Goal: Transaction & Acquisition: Purchase product/service

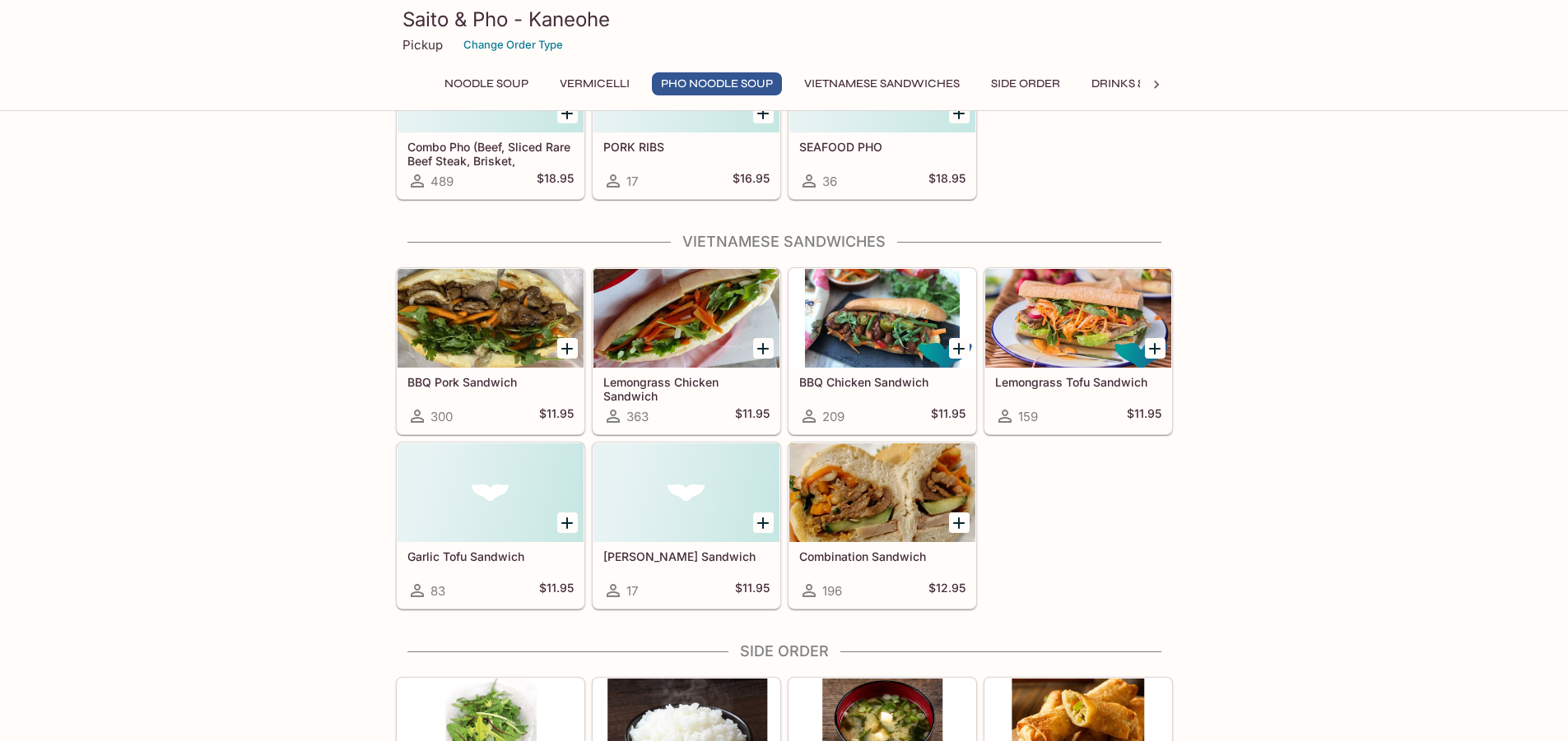
scroll to position [1563, 0]
click at [961, 525] on icon "Add Combination Sandwich" at bounding box center [958, 523] width 19 height 19
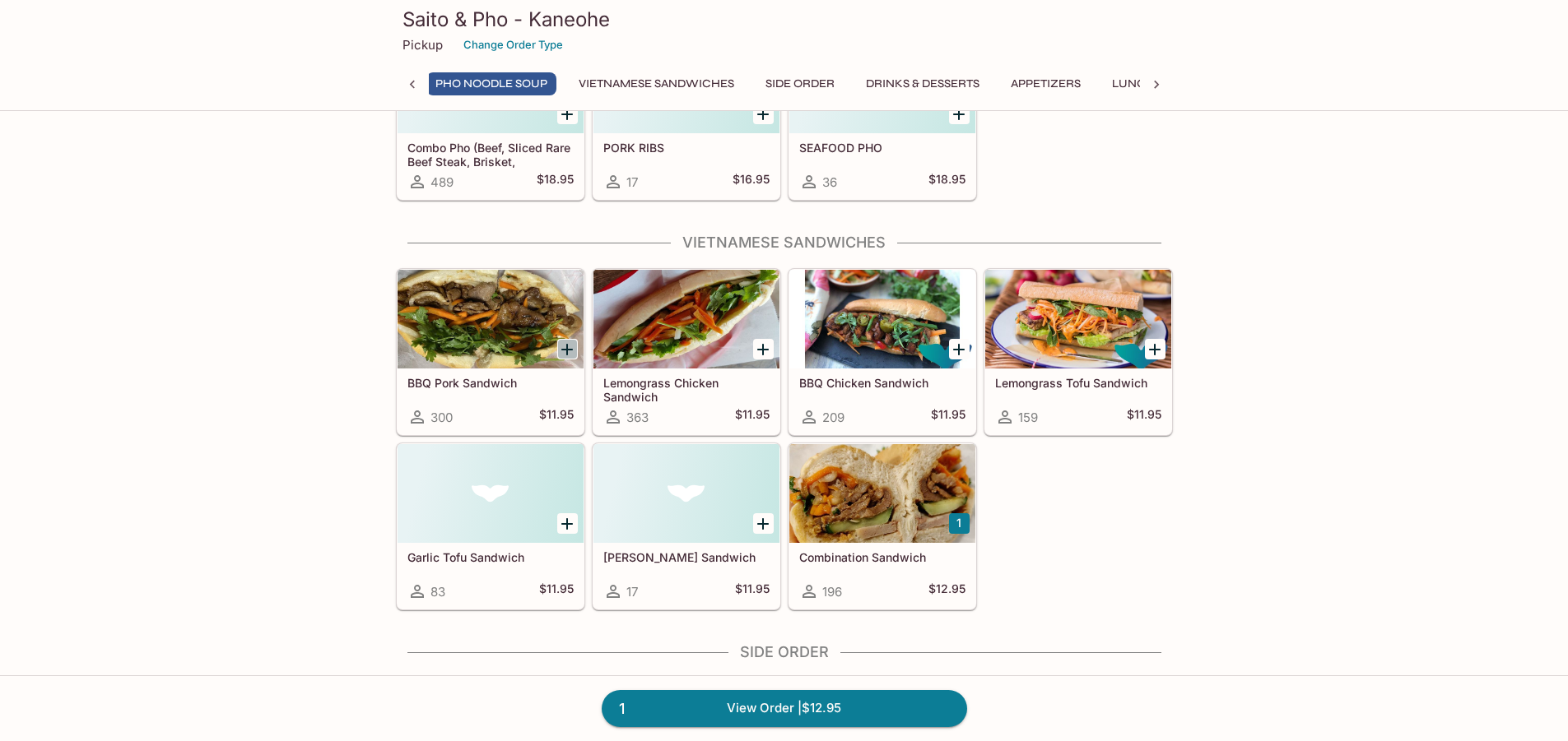
click at [561, 353] on icon "Add BBQ Pork Sandwich" at bounding box center [567, 349] width 19 height 19
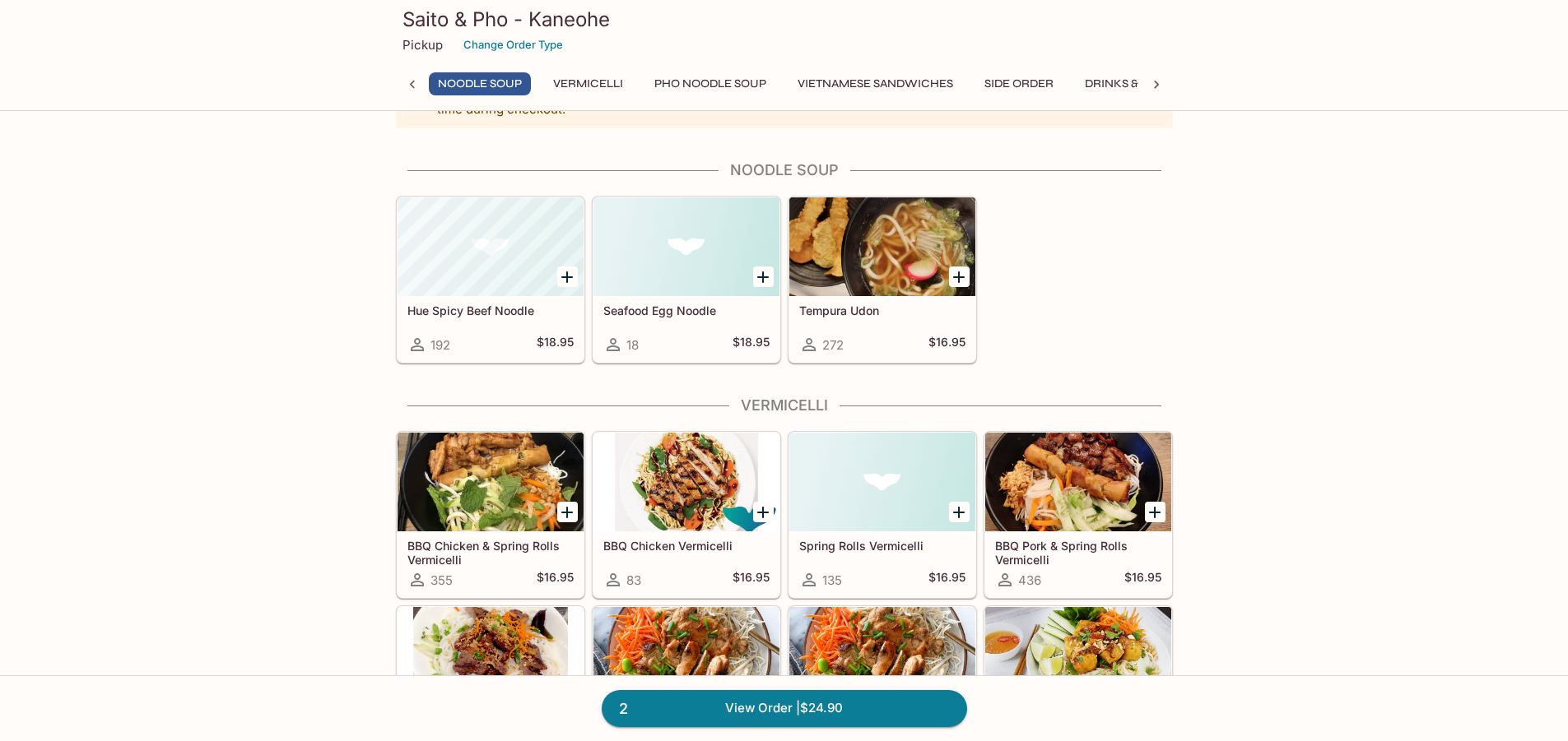
scroll to position [0, 0]
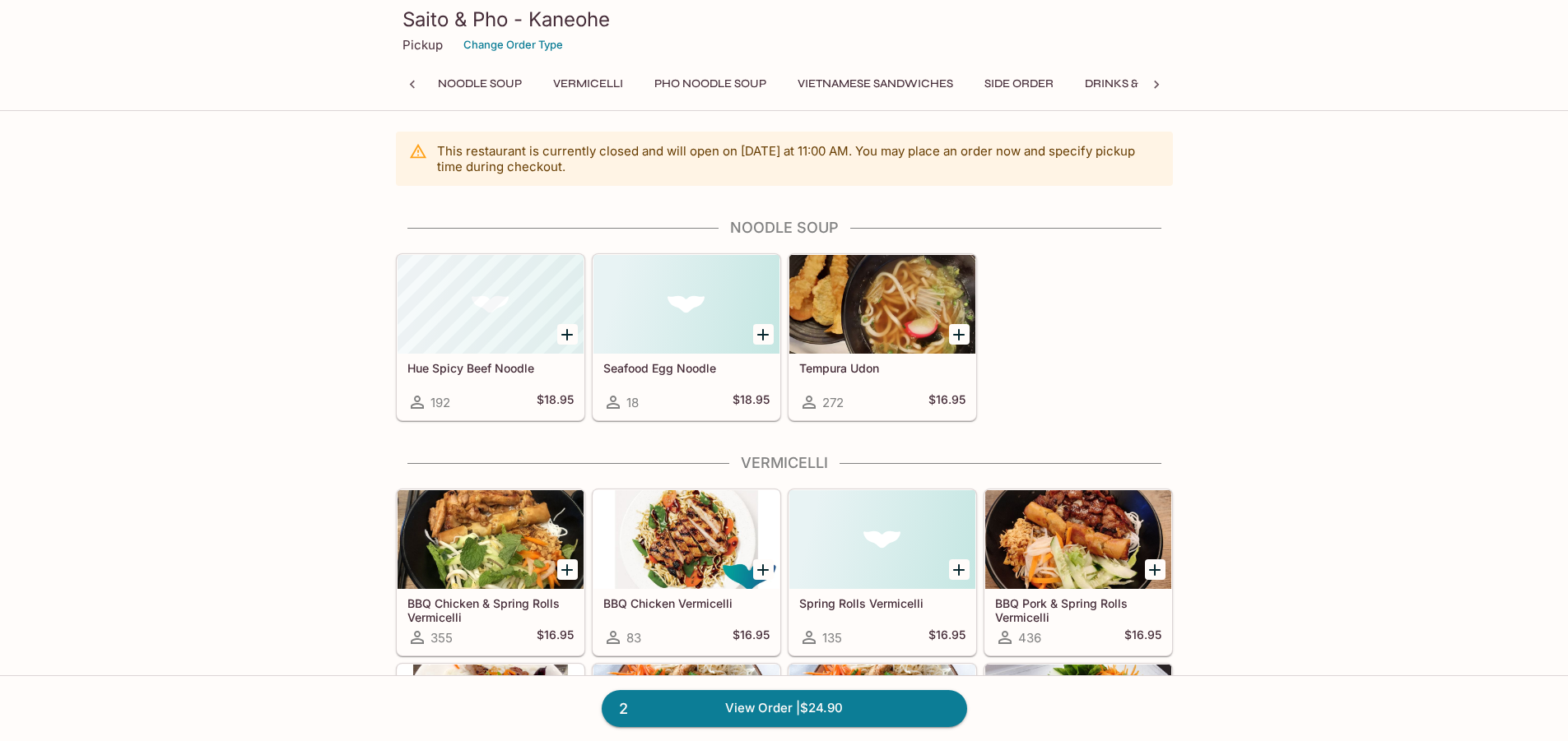
click at [996, 82] on button "Side Order" at bounding box center [1018, 84] width 87 height 23
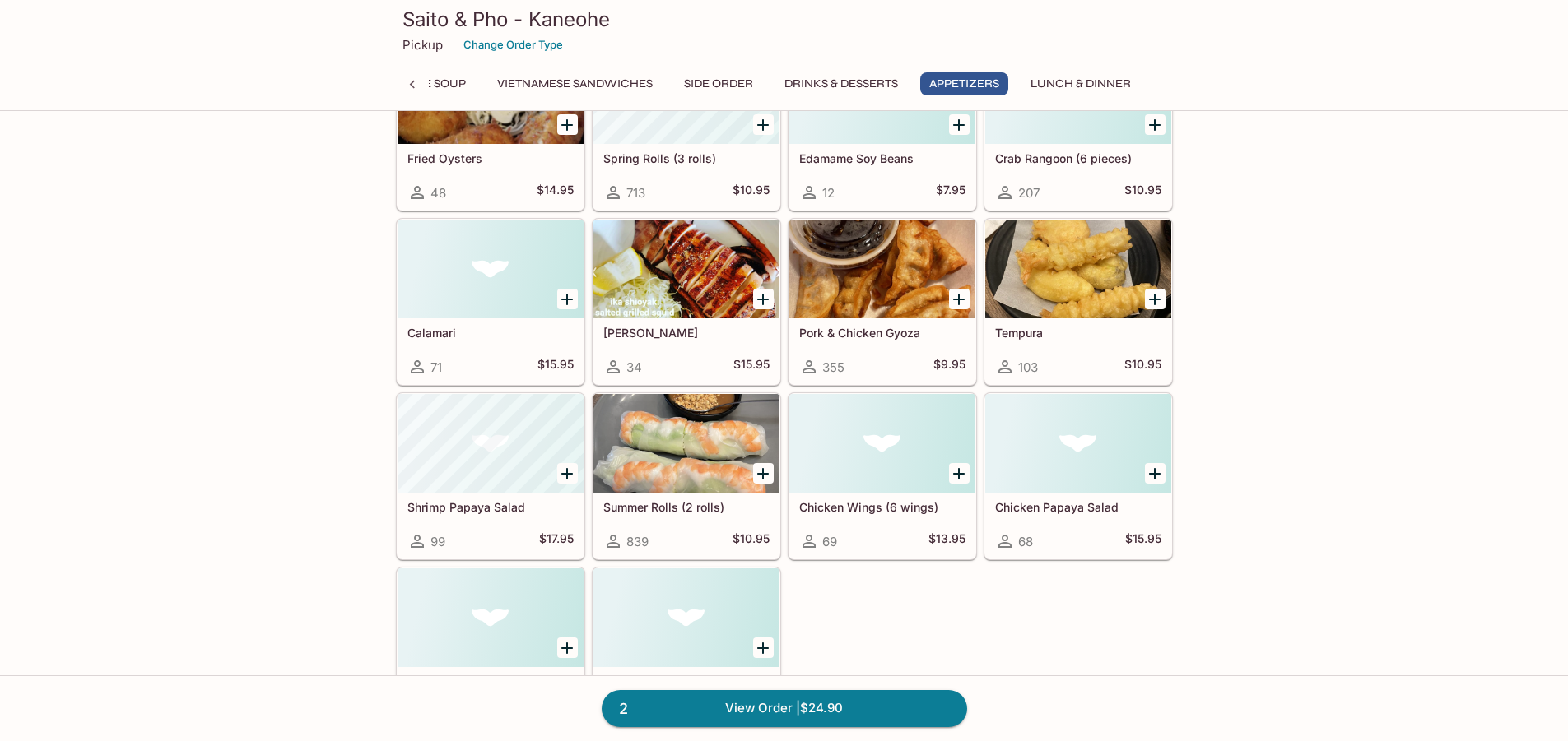
scroll to position [2798, 0]
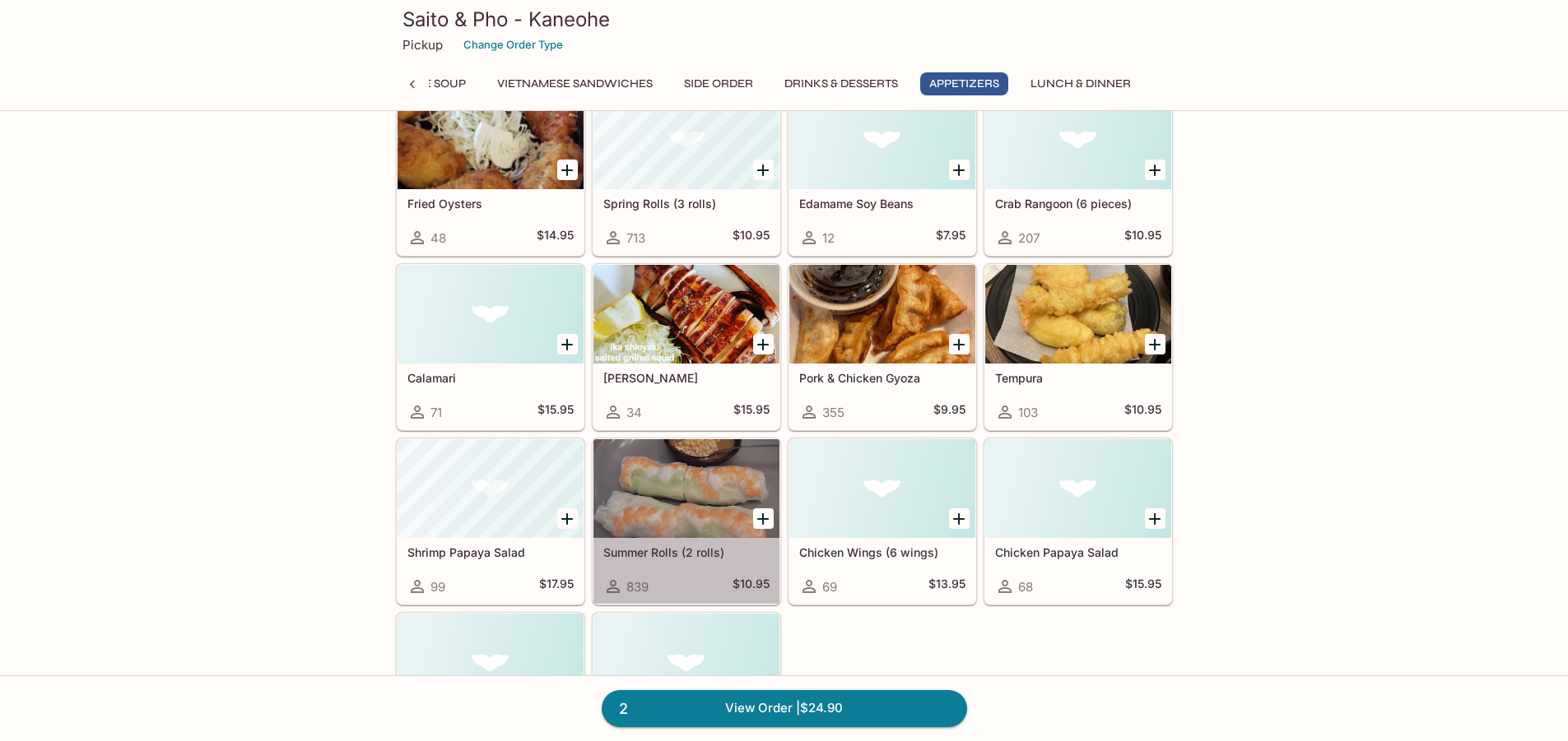
click at [673, 495] on div at bounding box center [687, 489] width 186 height 99
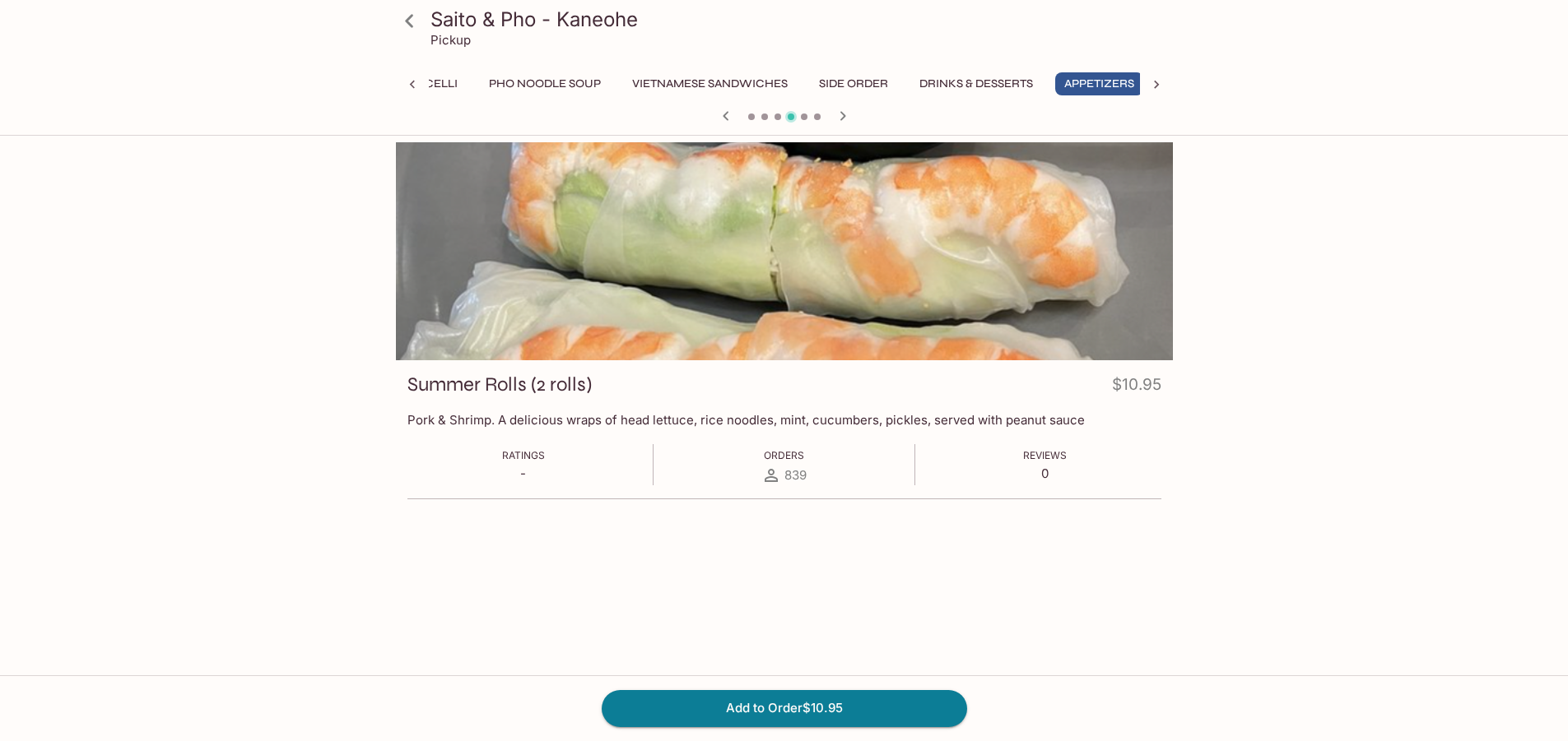
scroll to position [0, 185]
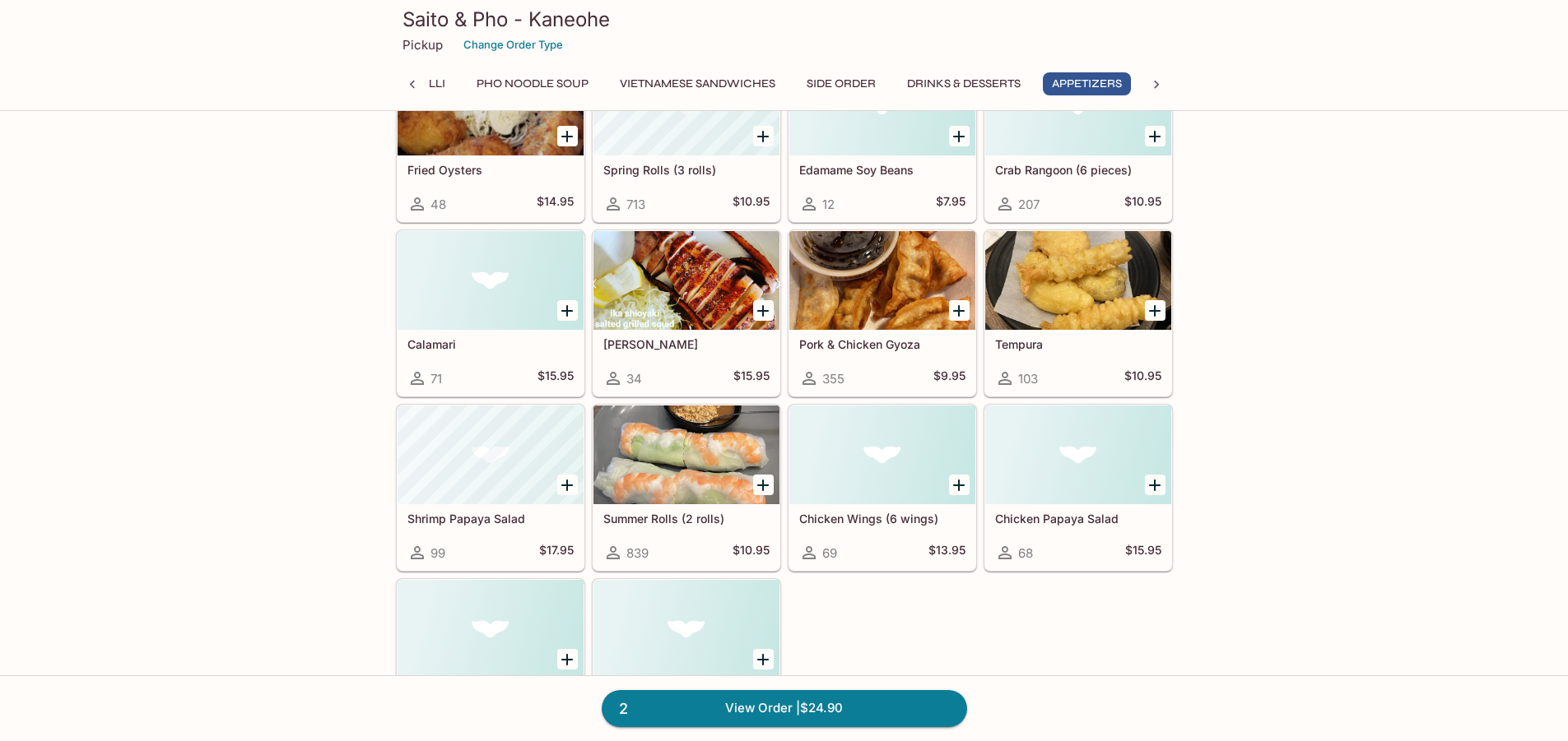
scroll to position [2914, 0]
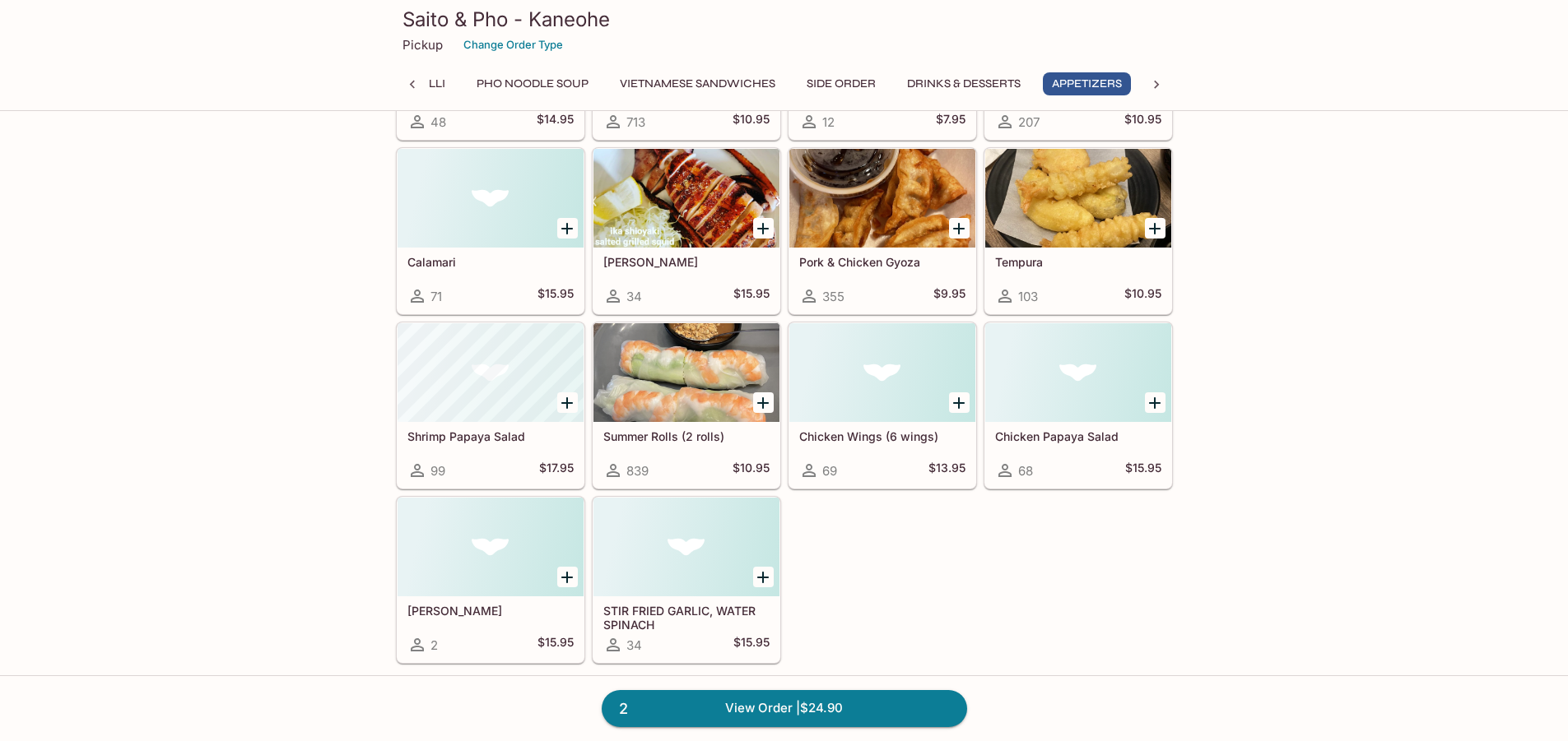
click at [684, 405] on div at bounding box center [687, 373] width 186 height 99
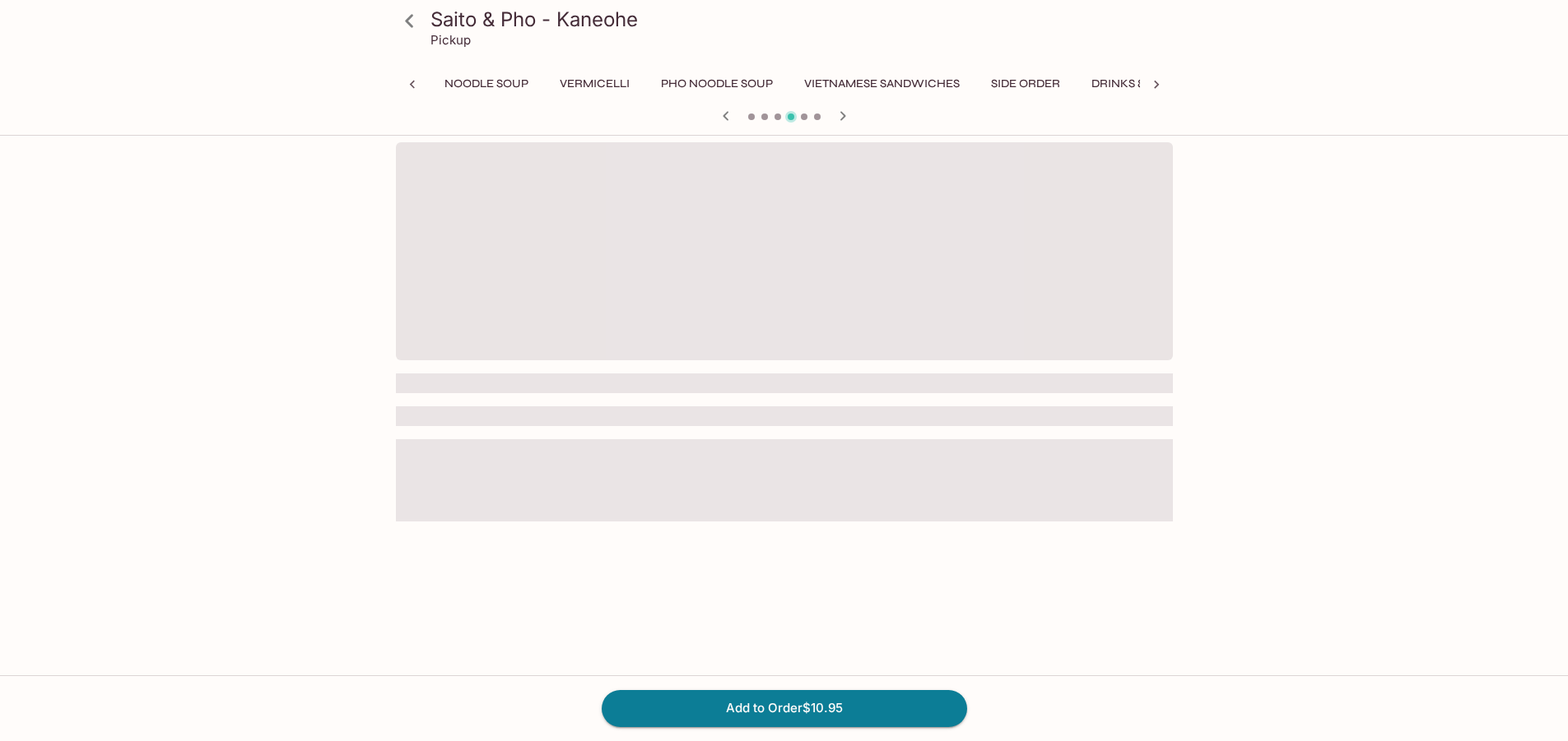
scroll to position [0, 185]
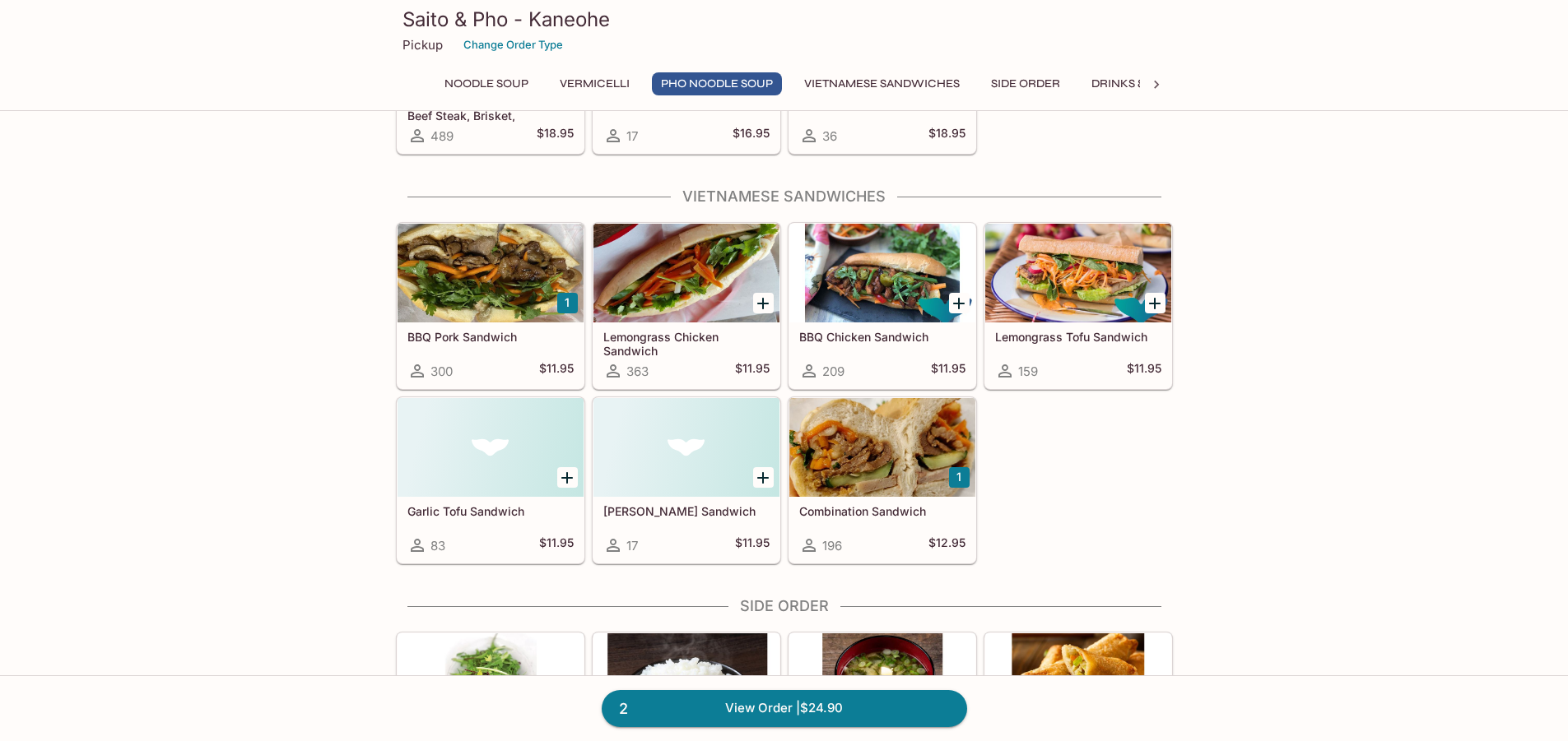
scroll to position [1645, 0]
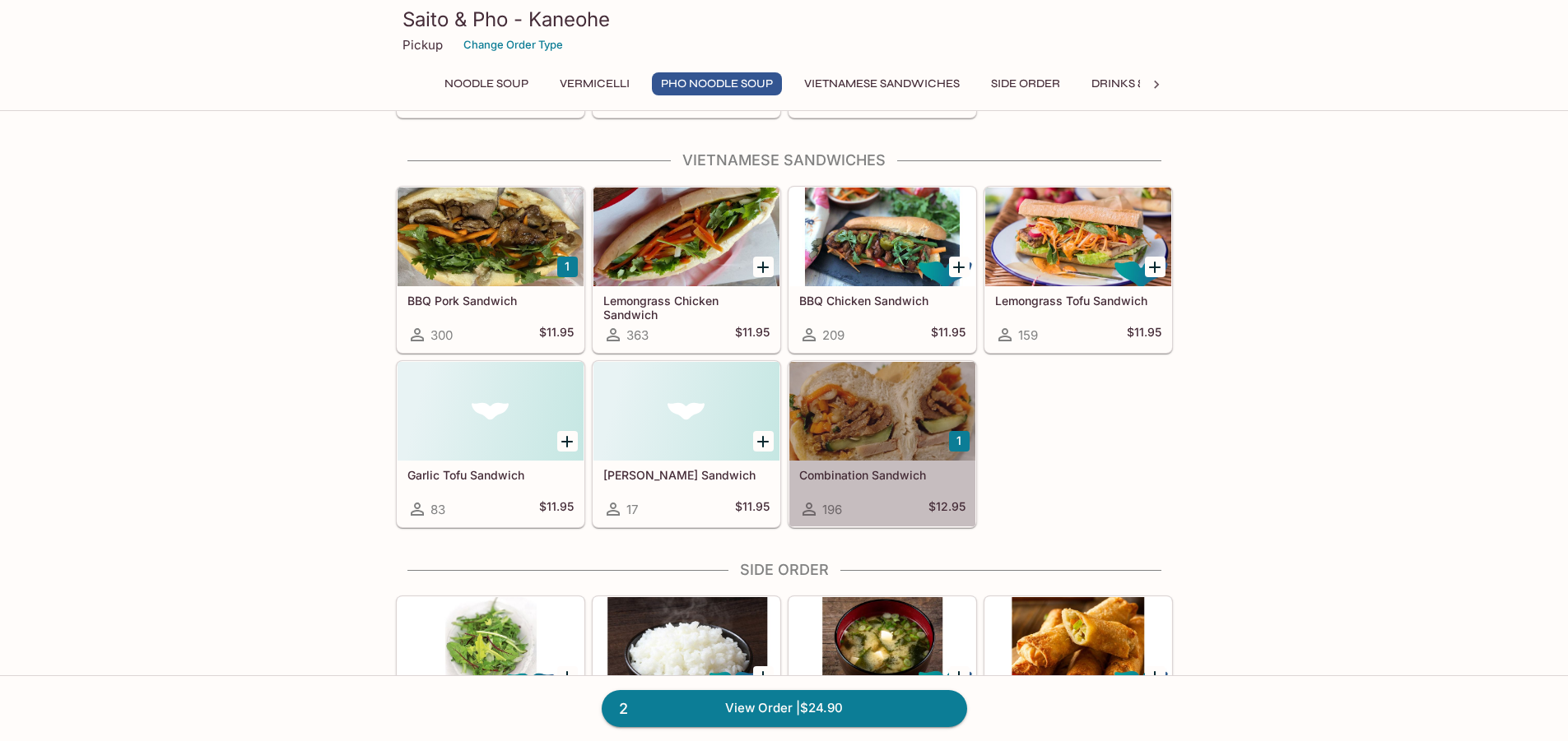
click at [878, 425] on div at bounding box center [883, 412] width 186 height 99
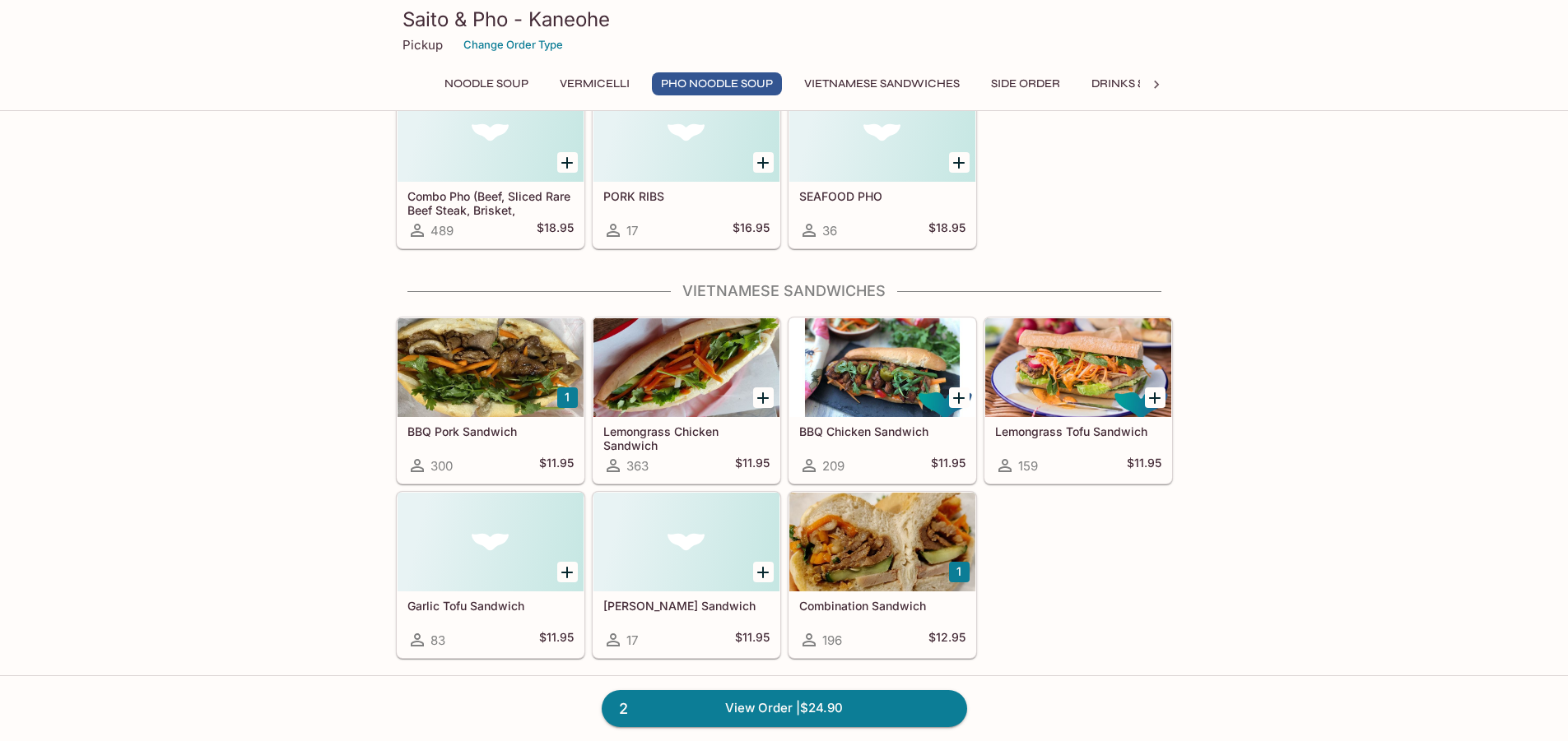
scroll to position [1761, 0]
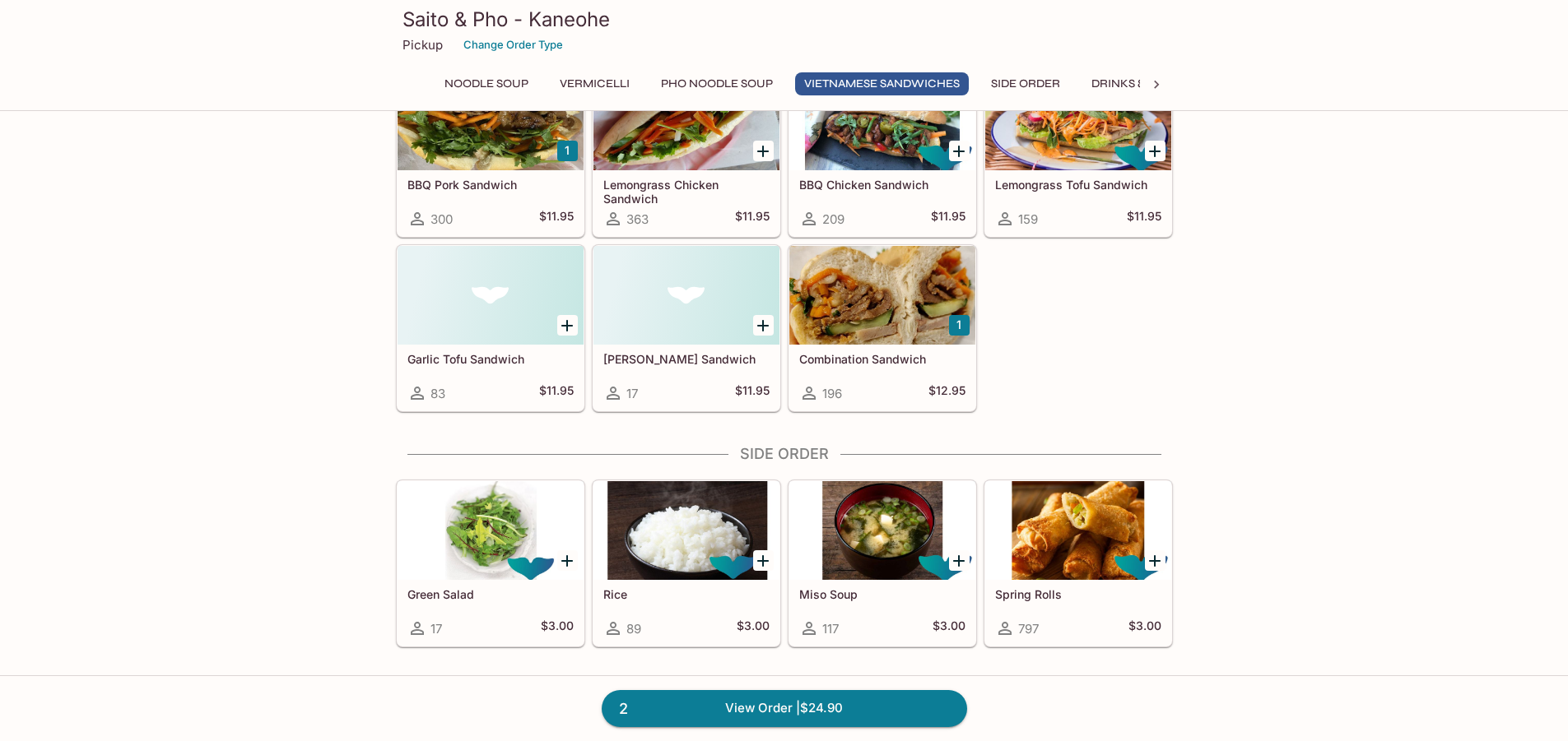
click at [956, 323] on button "1" at bounding box center [959, 325] width 20 height 20
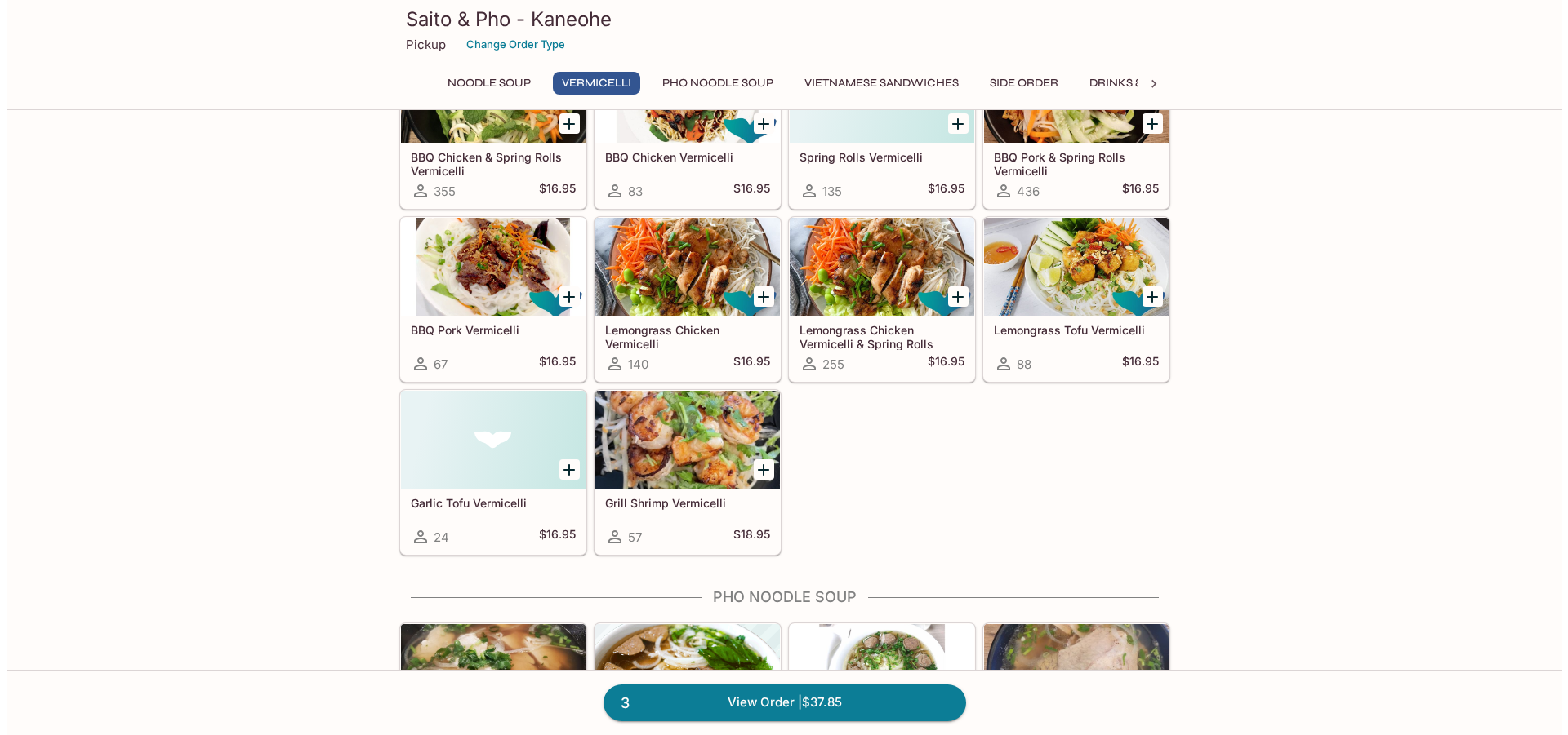
scroll to position [0, 0]
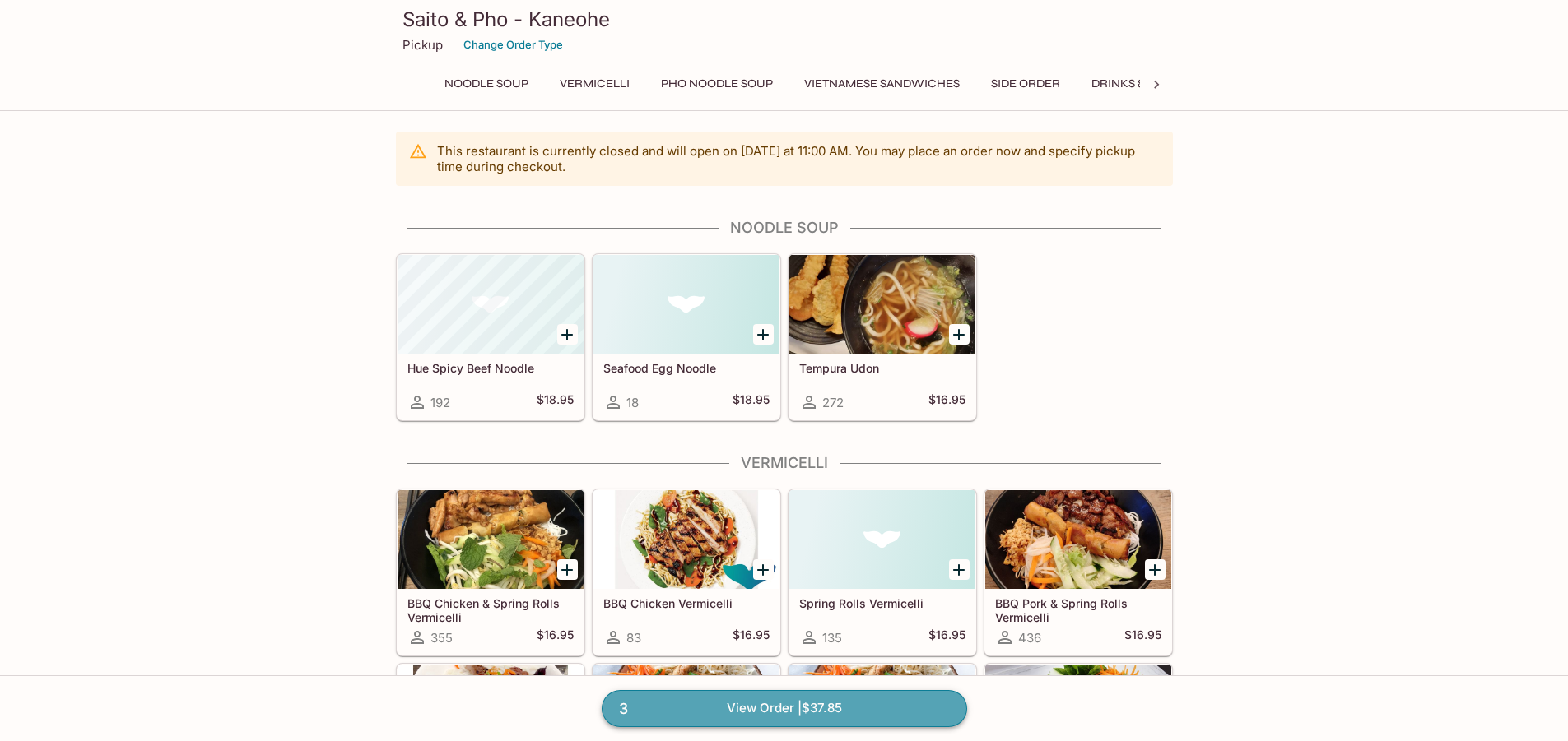
click at [910, 715] on link "3 View Order | $37.85" at bounding box center [784, 708] width 365 height 36
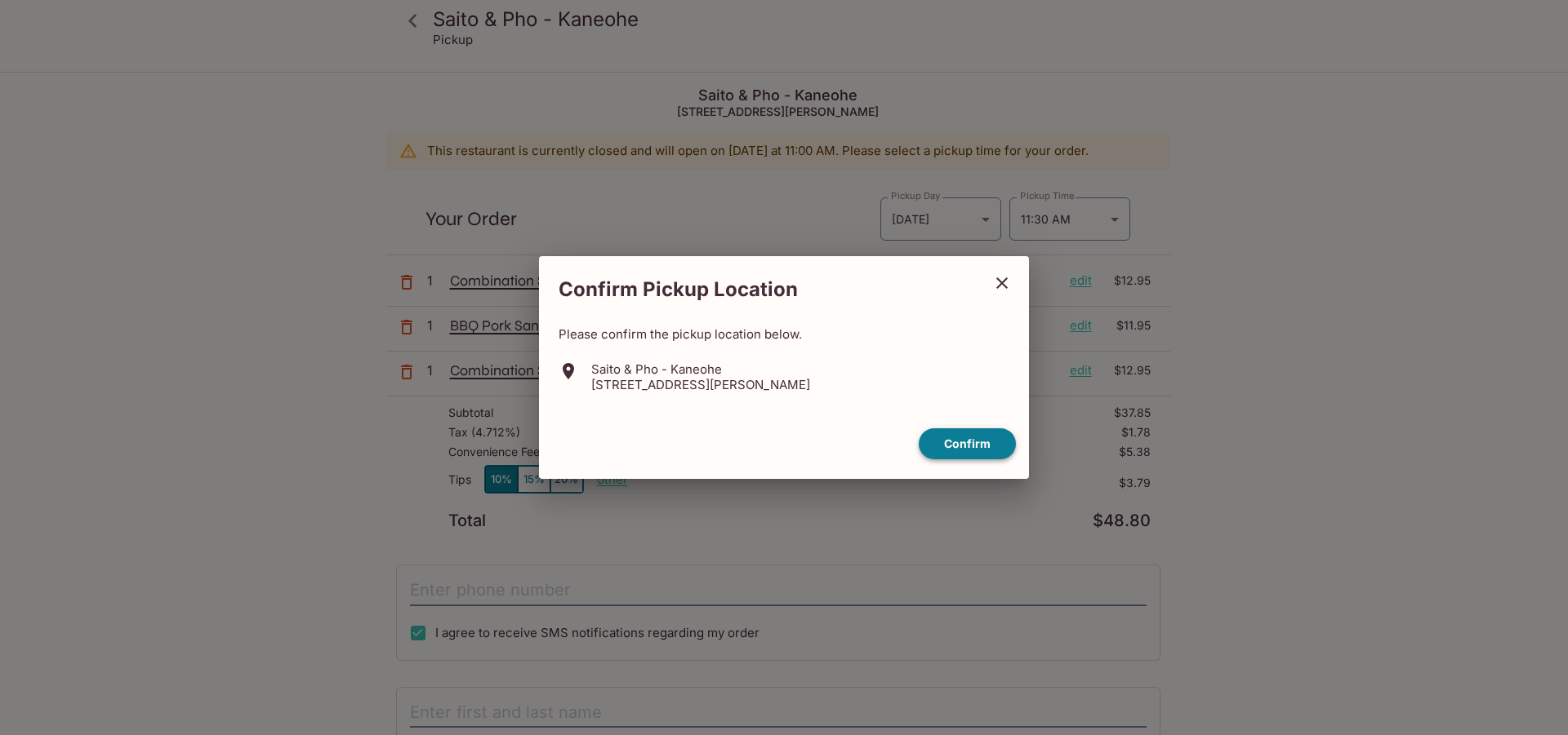
click at [965, 450] on button "Confirm" at bounding box center [967, 444] width 97 height 32
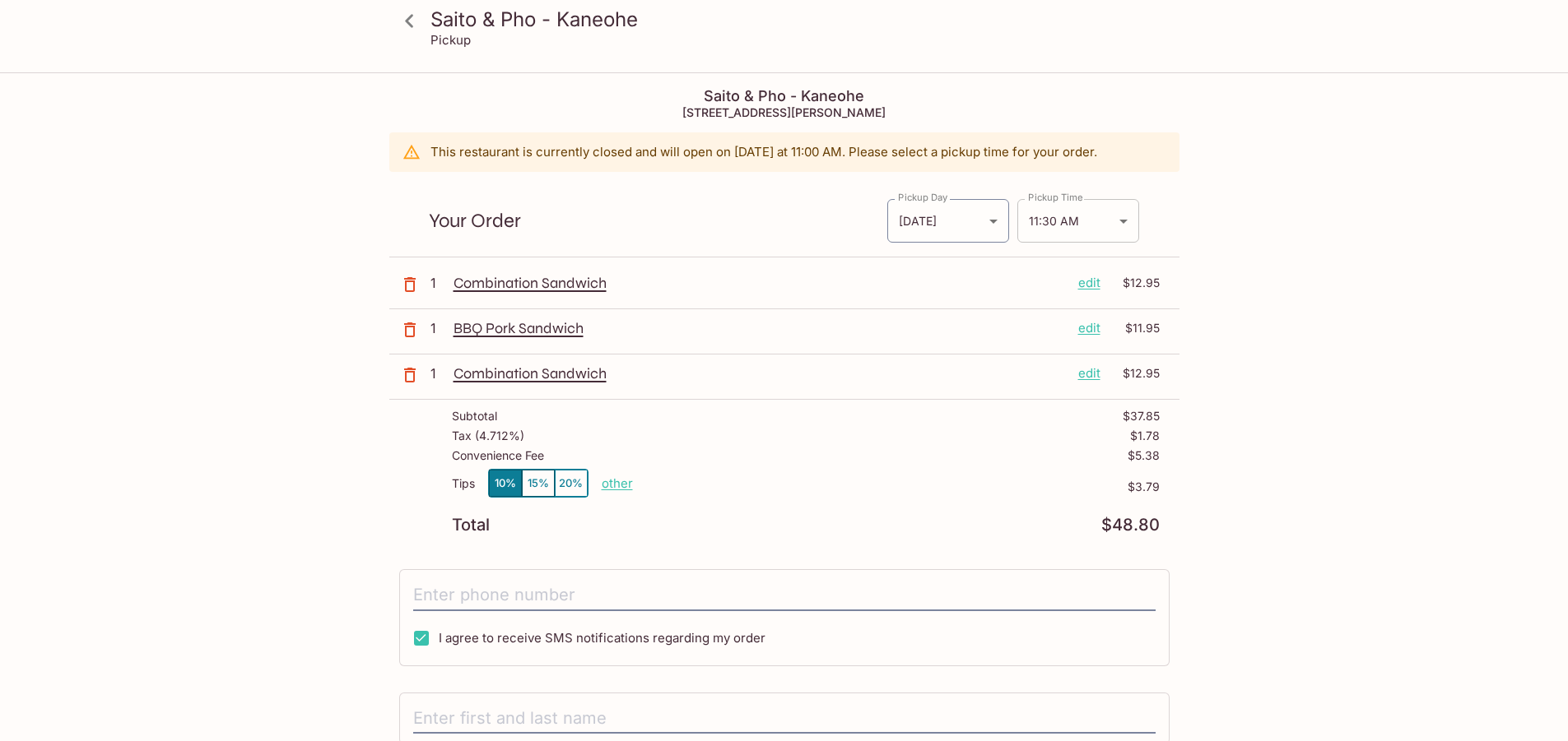
click at [1128, 230] on body "Saito & Pho - Kaneohe Pickup Saito & Pho - Kaneohe [STREET_ADDRESS] This restau…" at bounding box center [784, 444] width 1568 height 741
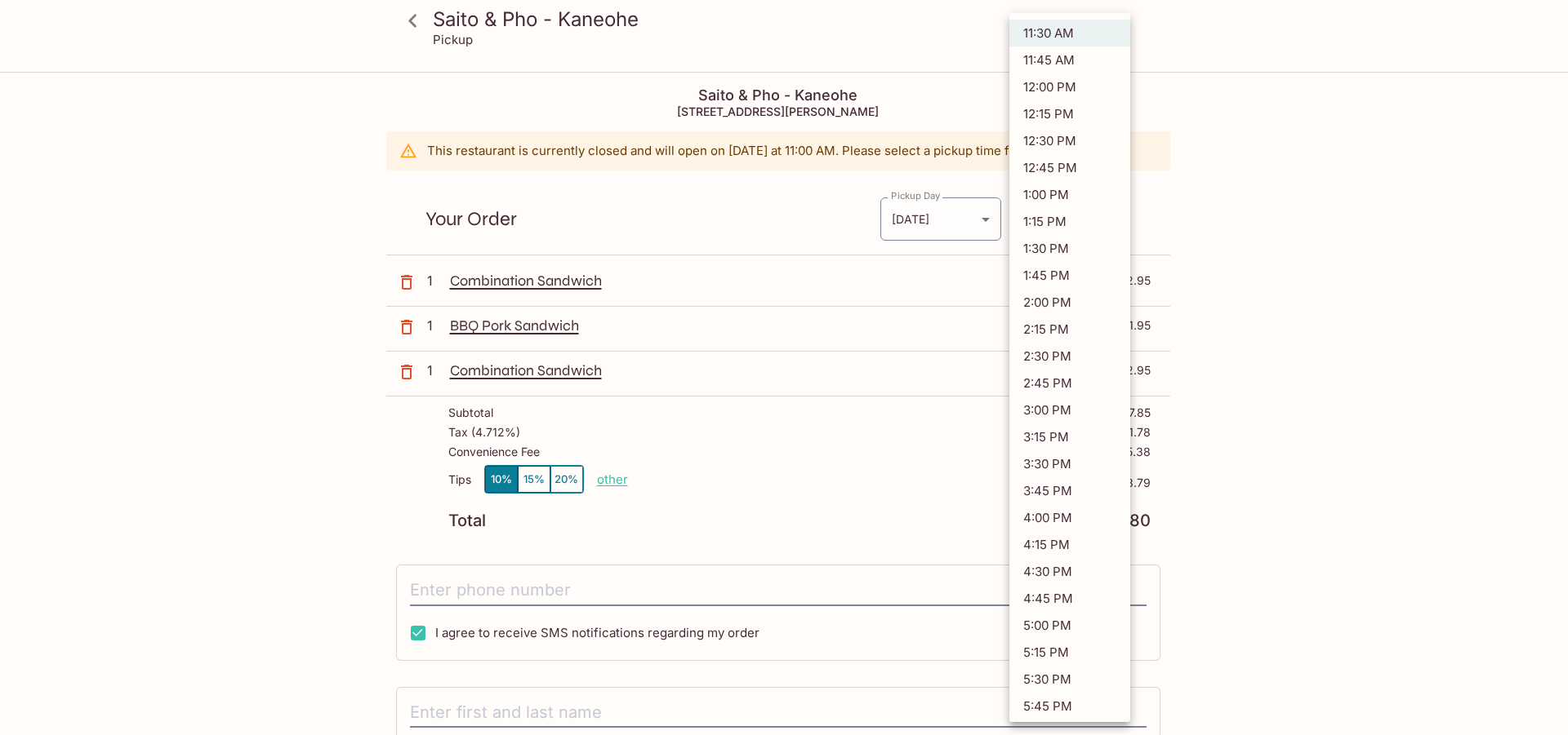
click at [1227, 141] on div at bounding box center [784, 367] width 1568 height 735
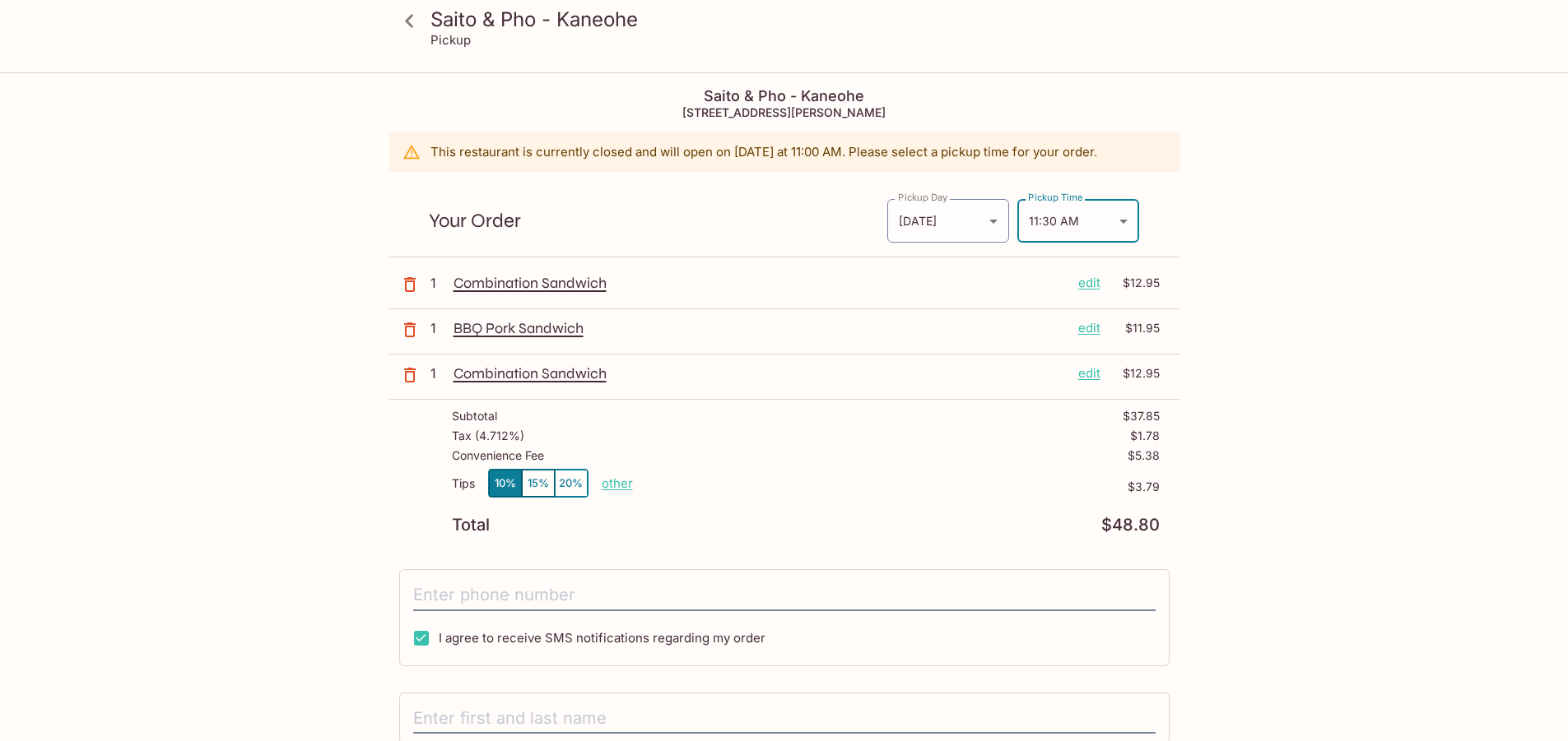
click at [1096, 218] on body "Saito & Pho - Kaneohe Pickup Saito & Pho - Kaneohe [STREET_ADDRESS] This restau…" at bounding box center [784, 444] width 1568 height 741
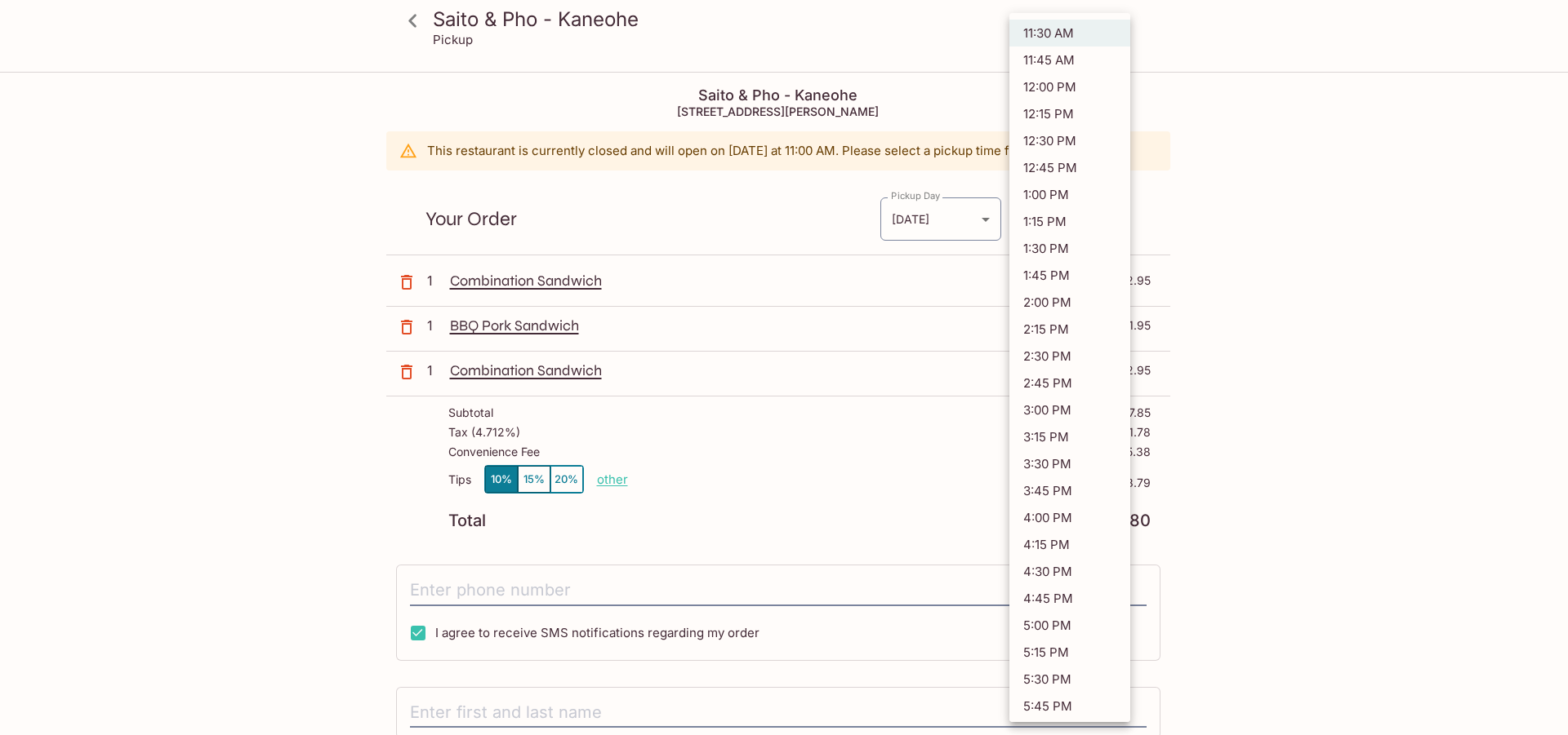
click at [1260, 97] on div at bounding box center [784, 367] width 1568 height 735
click at [1123, 214] on body "Saito & Pho - Kaneohe Pickup Saito & Pho - Kaneohe [STREET_ADDRESS] This restau…" at bounding box center [784, 440] width 1568 height 735
click at [1097, 39] on li "11:30 AM" at bounding box center [1070, 33] width 121 height 27
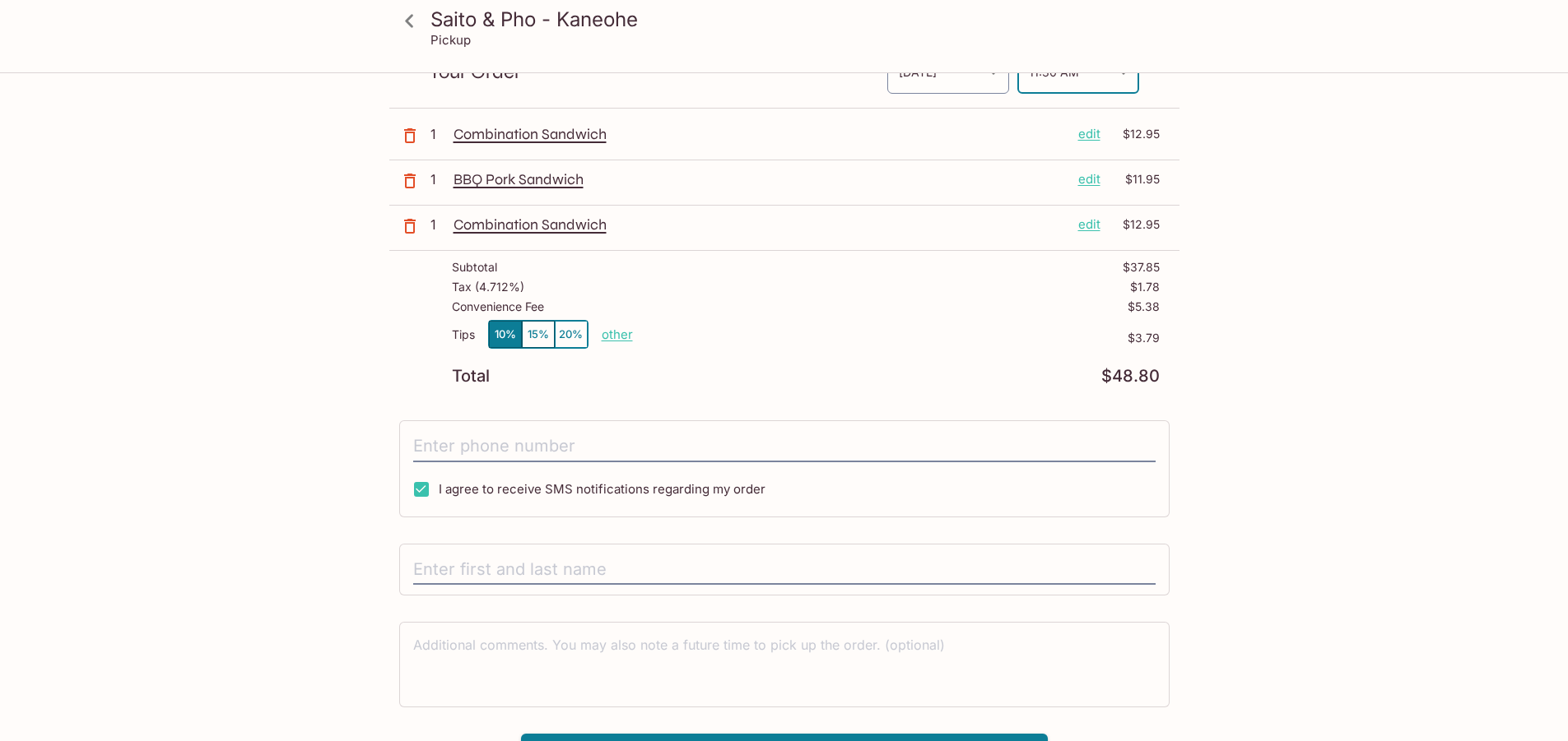
scroll to position [164, 0]
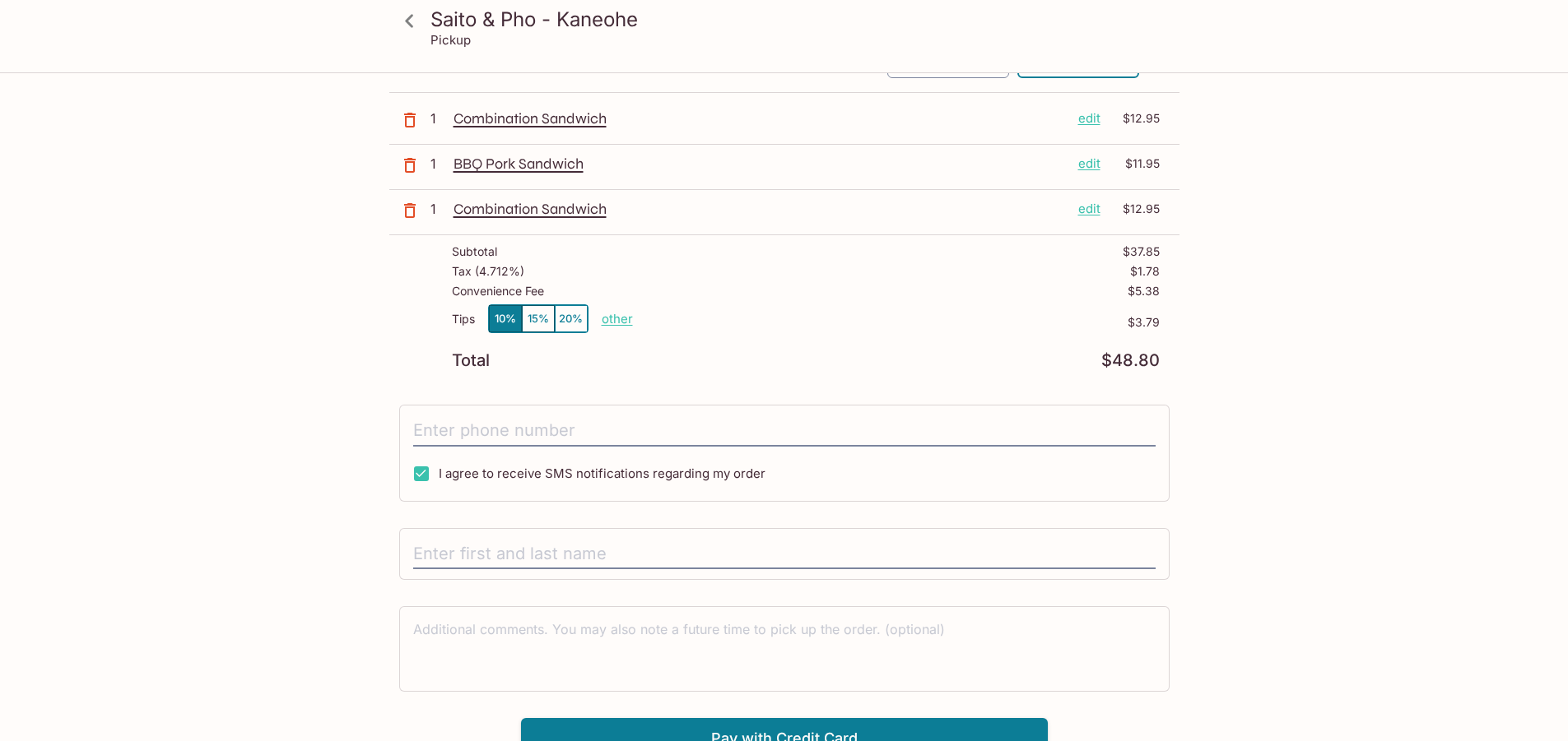
click at [624, 312] on p "other" at bounding box center [617, 318] width 31 height 15
type input "3.00"
click at [503, 321] on button "10%" at bounding box center [505, 318] width 33 height 27
click at [679, 428] on input "tel" at bounding box center [784, 431] width 742 height 31
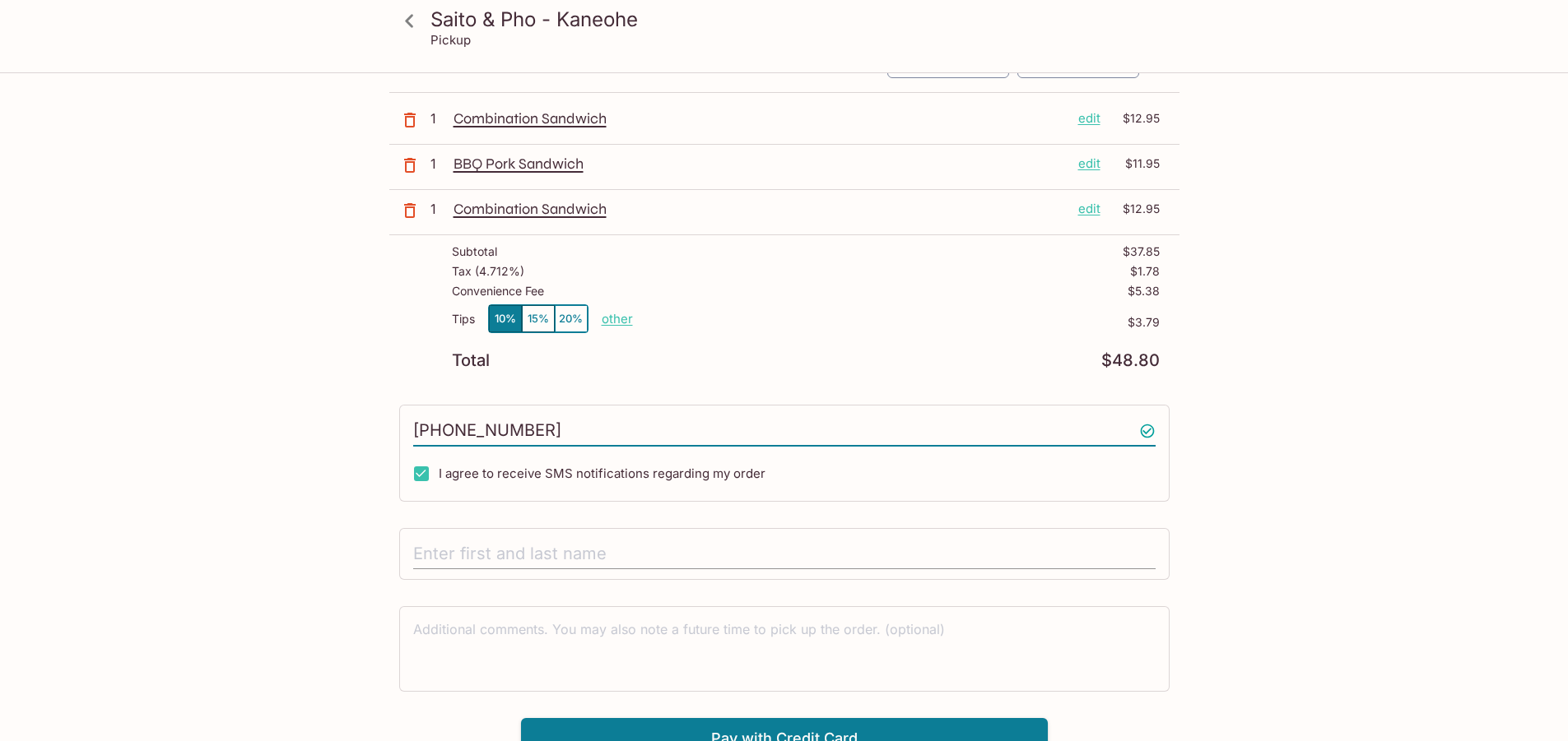
type input "[PHONE_NUMBER]"
click at [634, 556] on input "text" at bounding box center [784, 554] width 742 height 31
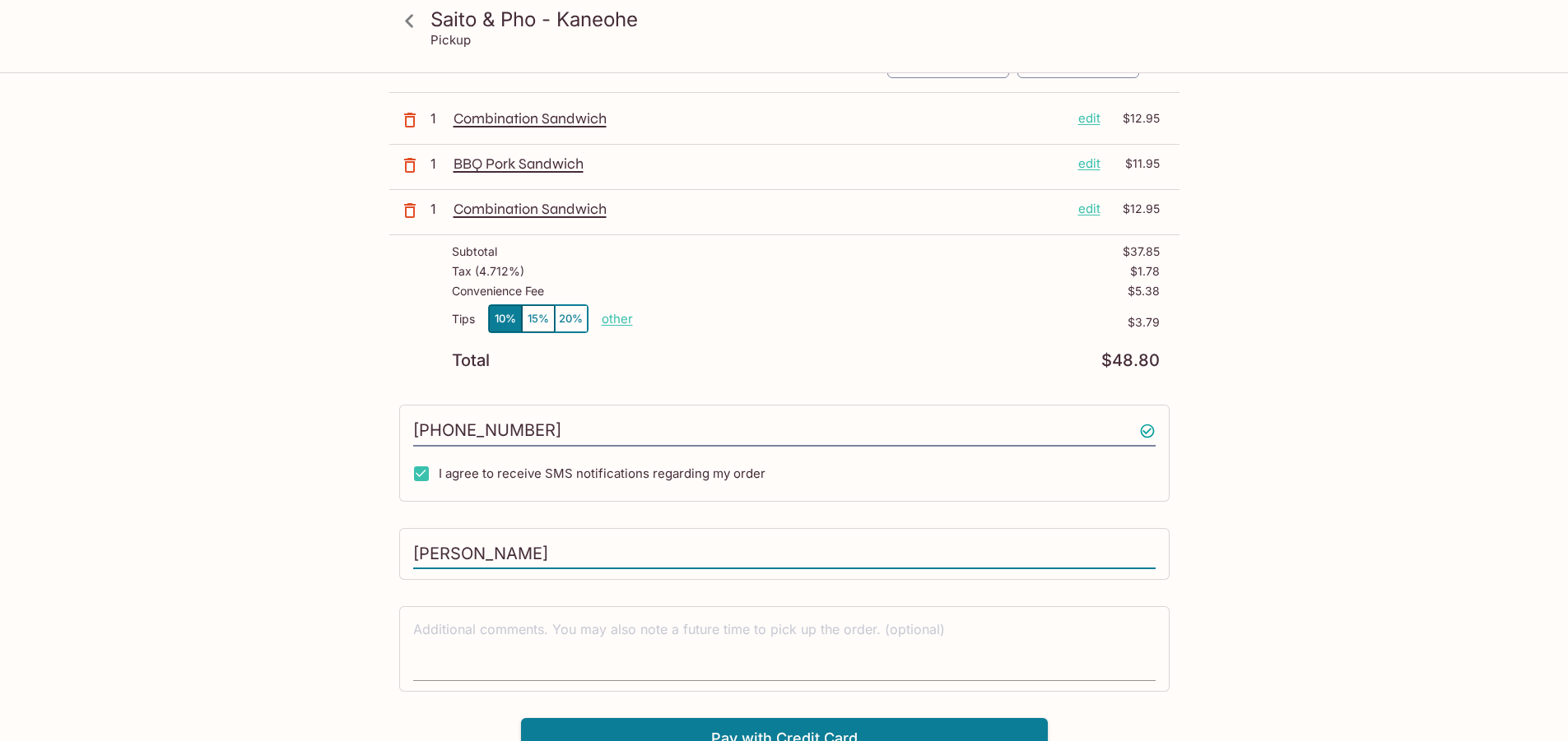
scroll to position [183, 0]
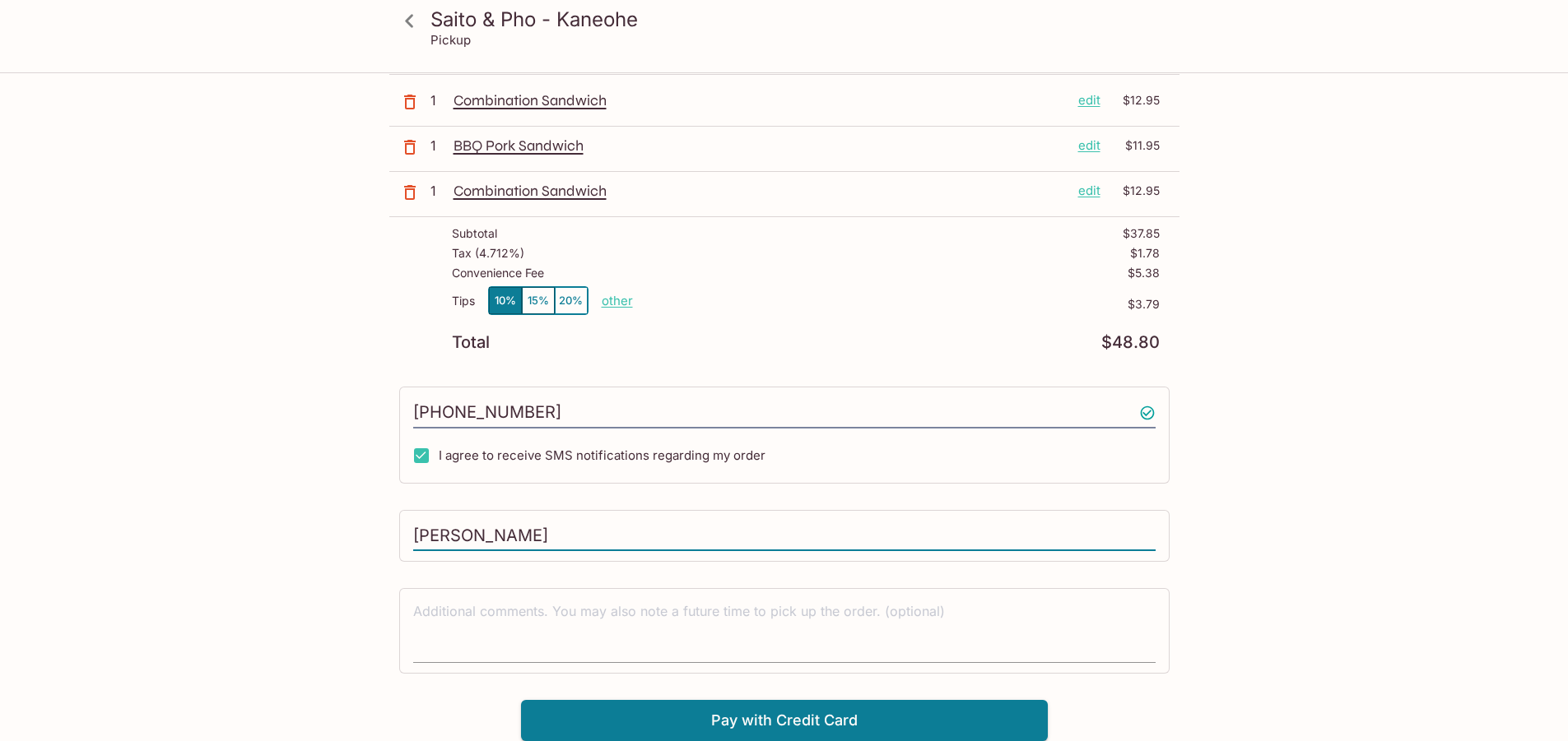
type input "[PERSON_NAME]"
click at [993, 611] on textarea at bounding box center [784, 630] width 742 height 57
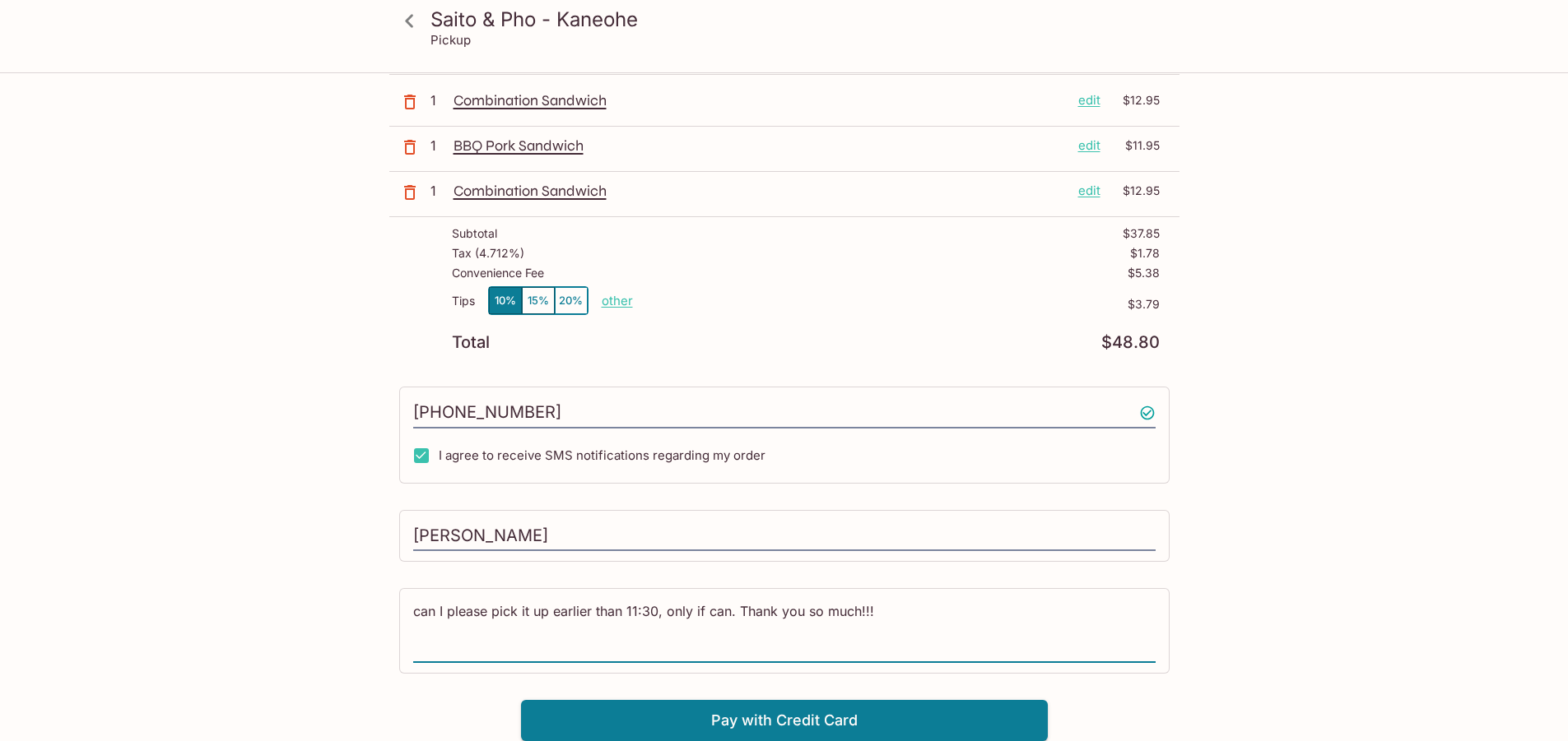
scroll to position [0, 0]
type textarea "can I please pick it up earlier than 11:30, only if can. Thank you so much!!!"
click at [896, 718] on button "Pay with Credit Card" at bounding box center [784, 721] width 527 height 41
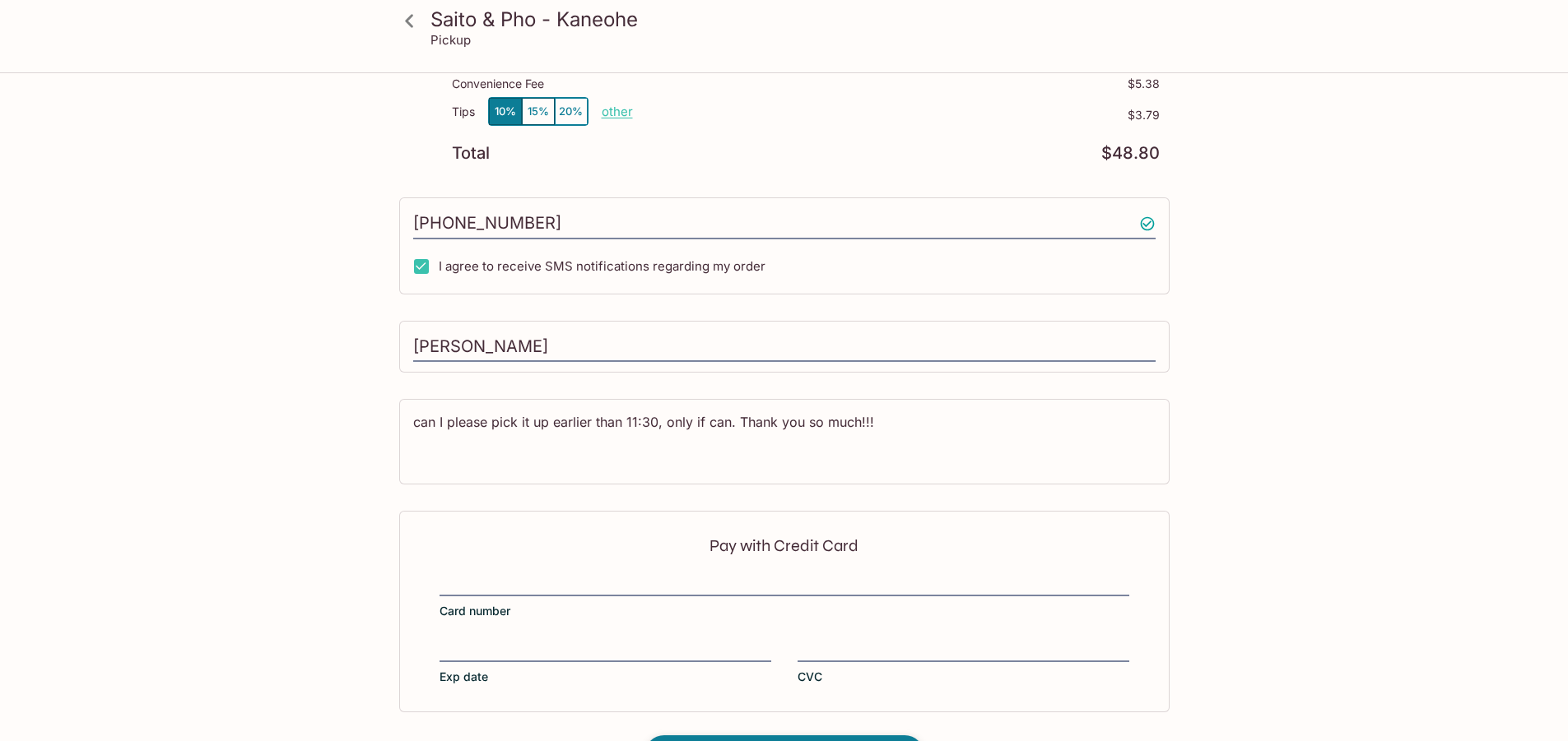
scroll to position [429, 0]
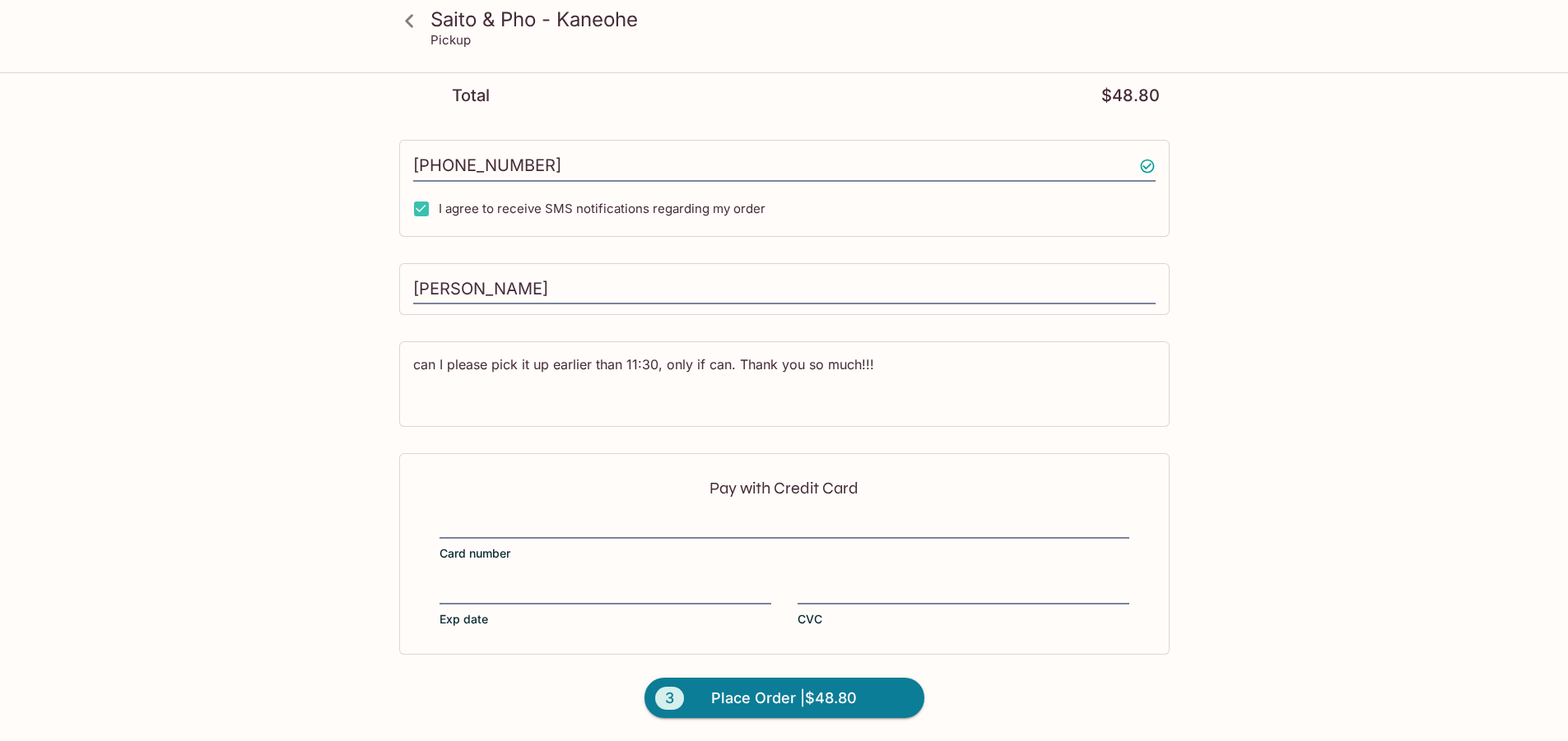
click at [660, 509] on div "Pay with Credit Card Card number Exp date CVC" at bounding box center [784, 553] width 770 height 201
click at [557, 581] on div "Pay with Credit Card Card number Exp date CVC" at bounding box center [784, 553] width 770 height 201
click at [832, 602] on div at bounding box center [964, 593] width 332 height 23
click at [832, 583] on input "CVC" at bounding box center [964, 583] width 332 height 1
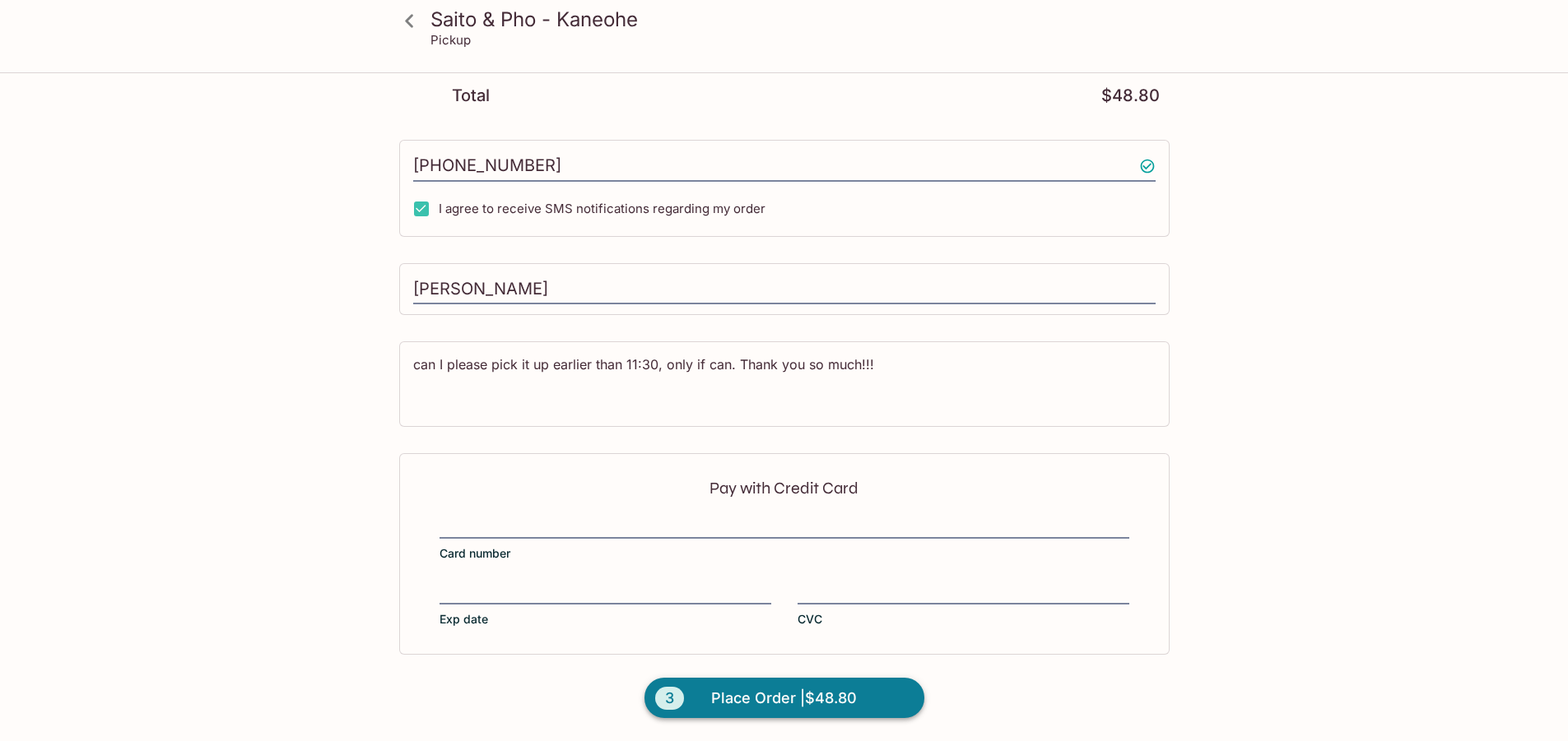
click at [802, 690] on span "Place Order | $48.80" at bounding box center [784, 698] width 146 height 26
